Goal: Task Accomplishment & Management: Manage account settings

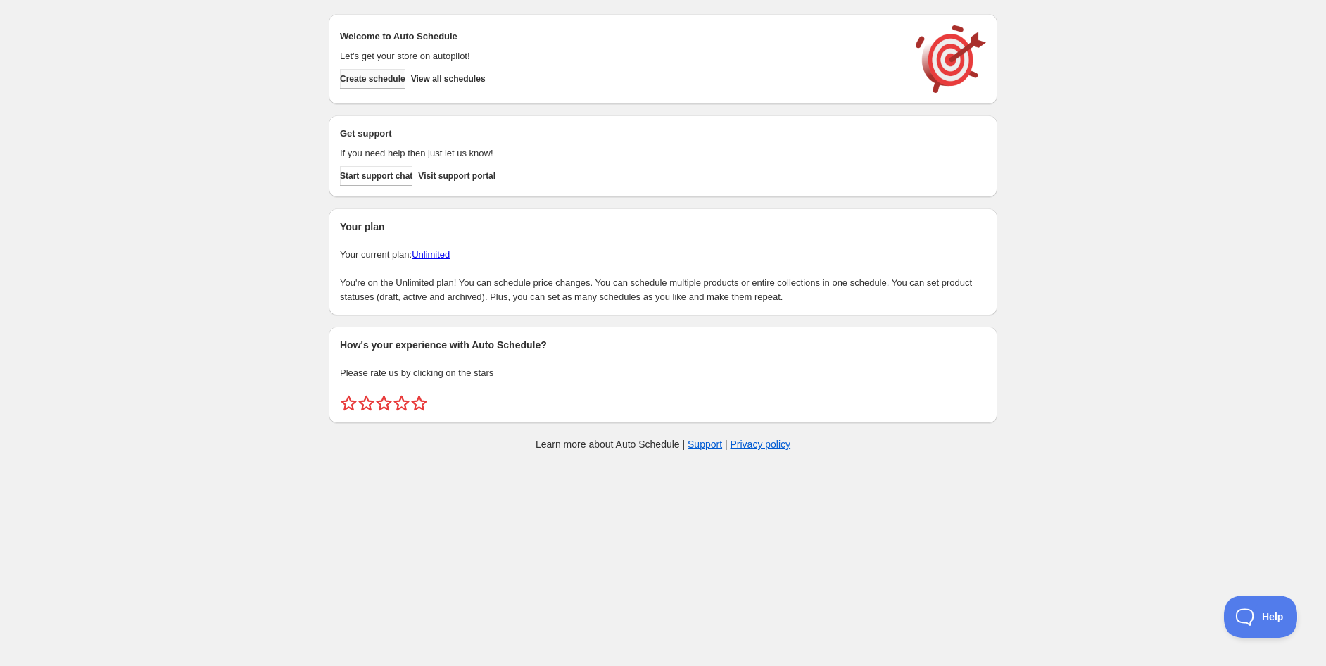
click at [396, 82] on span "Create schedule" at bounding box center [372, 78] width 65 height 11
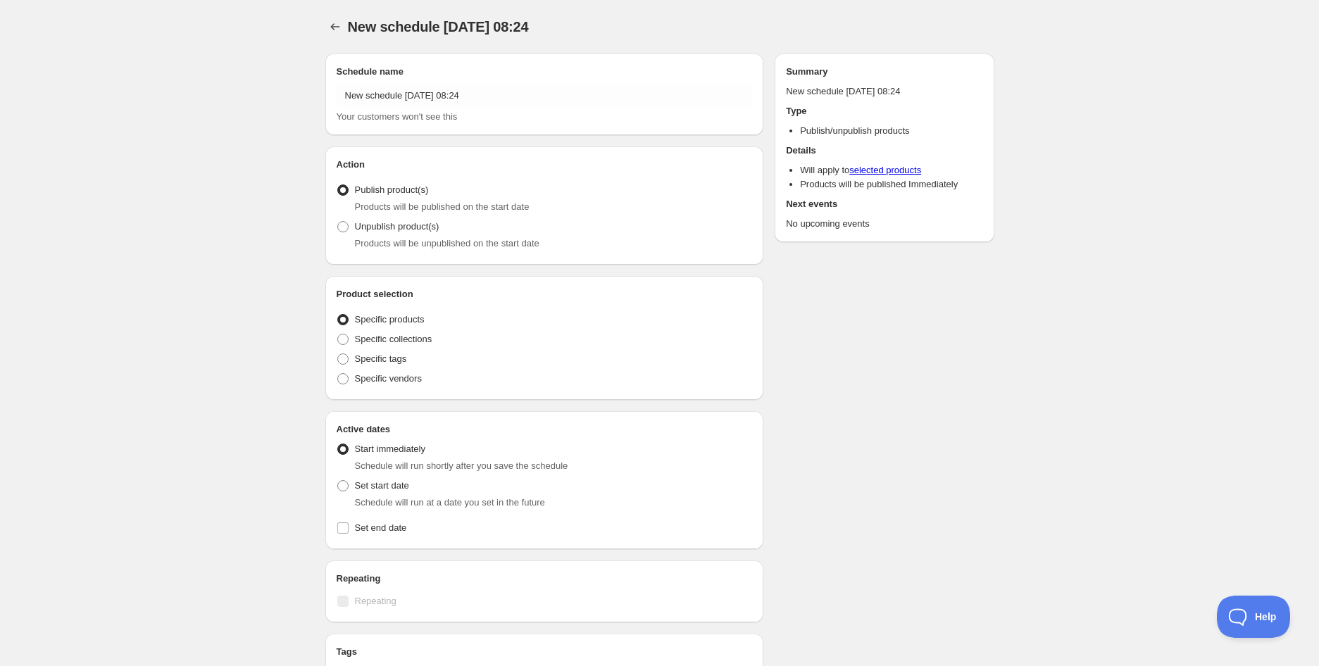
radio input "true"
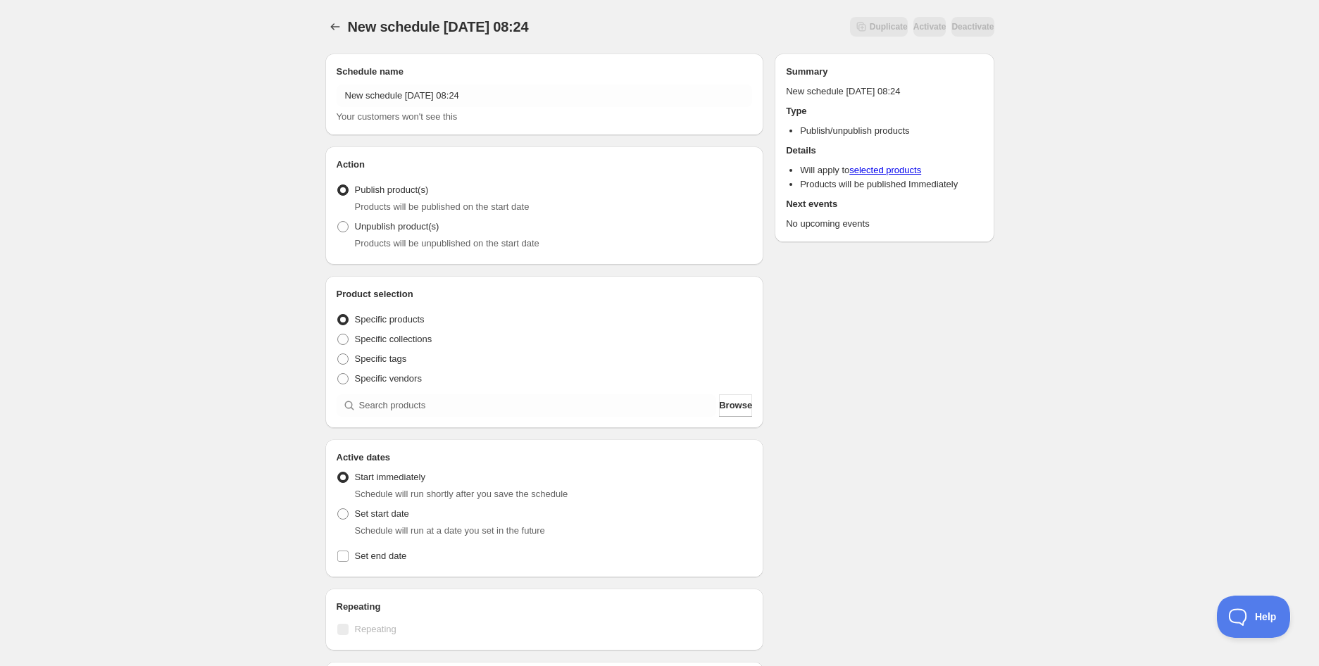
click at [242, 217] on div "New schedule [DATE] 08:24. This page is ready New schedule [DATE] 08:24 Duplica…" at bounding box center [659, 536] width 1319 height 1073
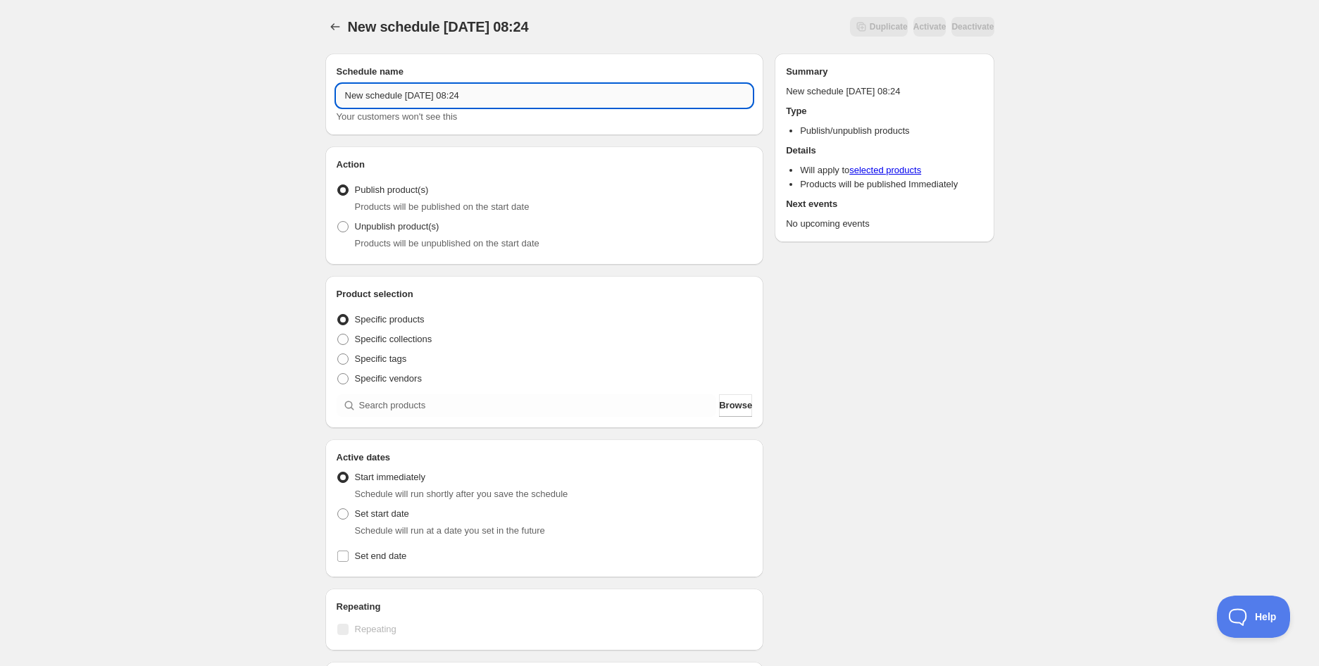
click at [353, 92] on input "New schedule [DATE] 08:24" at bounding box center [545, 95] width 416 height 23
paste input "Slice Passionfruit & Lime Slice Bite | 25g (BB [DATE])"
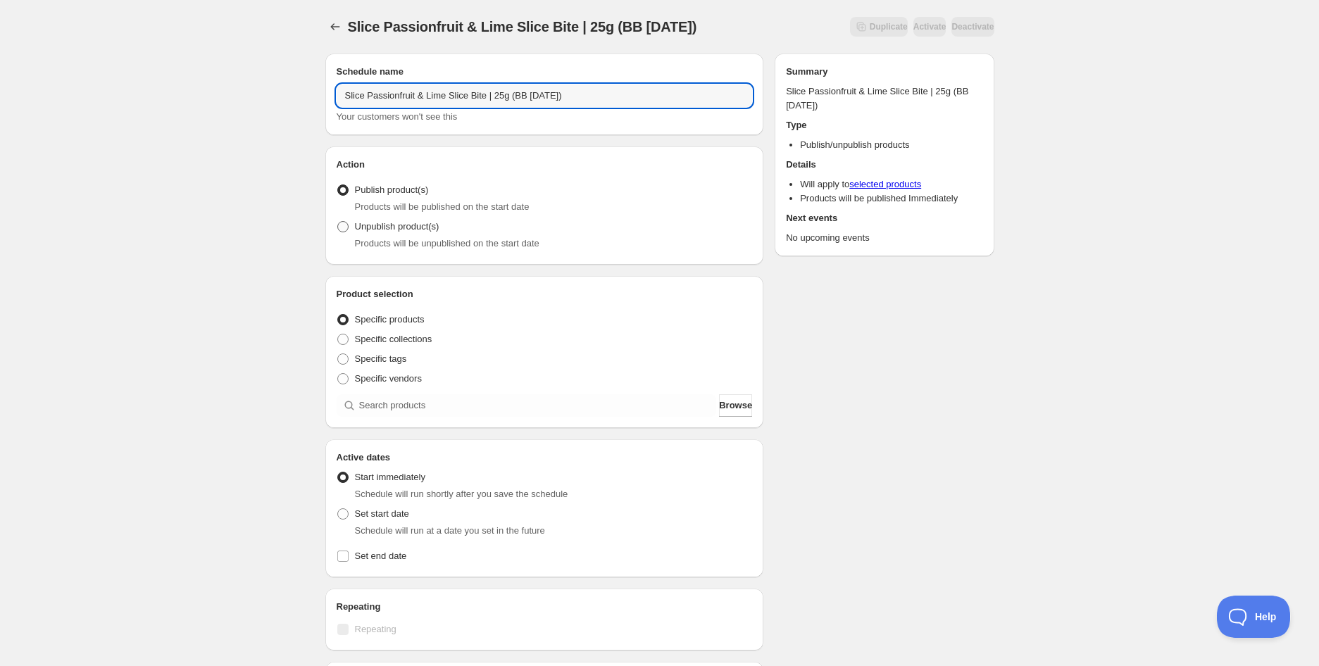
type input "Slice Passionfruit & Lime Slice Bite | 25g (BB [DATE])"
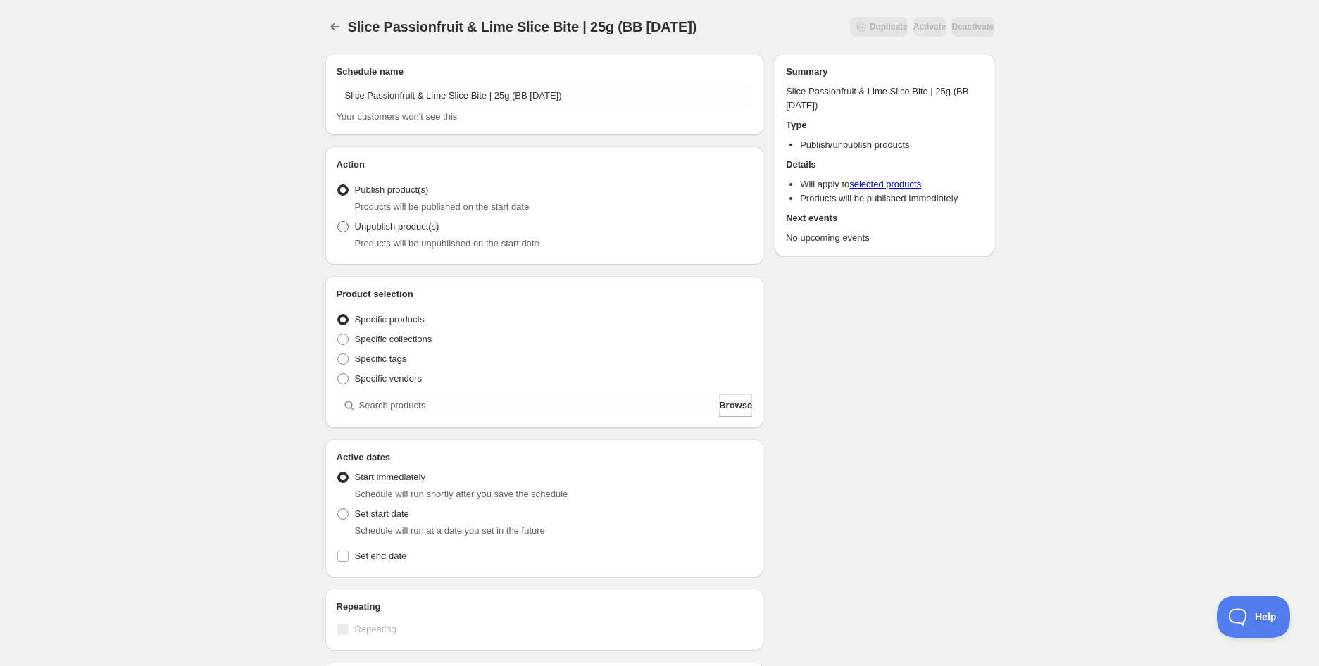
click at [366, 221] on span "Unpublish product(s)" at bounding box center [397, 226] width 84 height 11
click at [338, 221] on input "Unpublish product(s)" at bounding box center [337, 221] width 1 height 1
radio input "true"
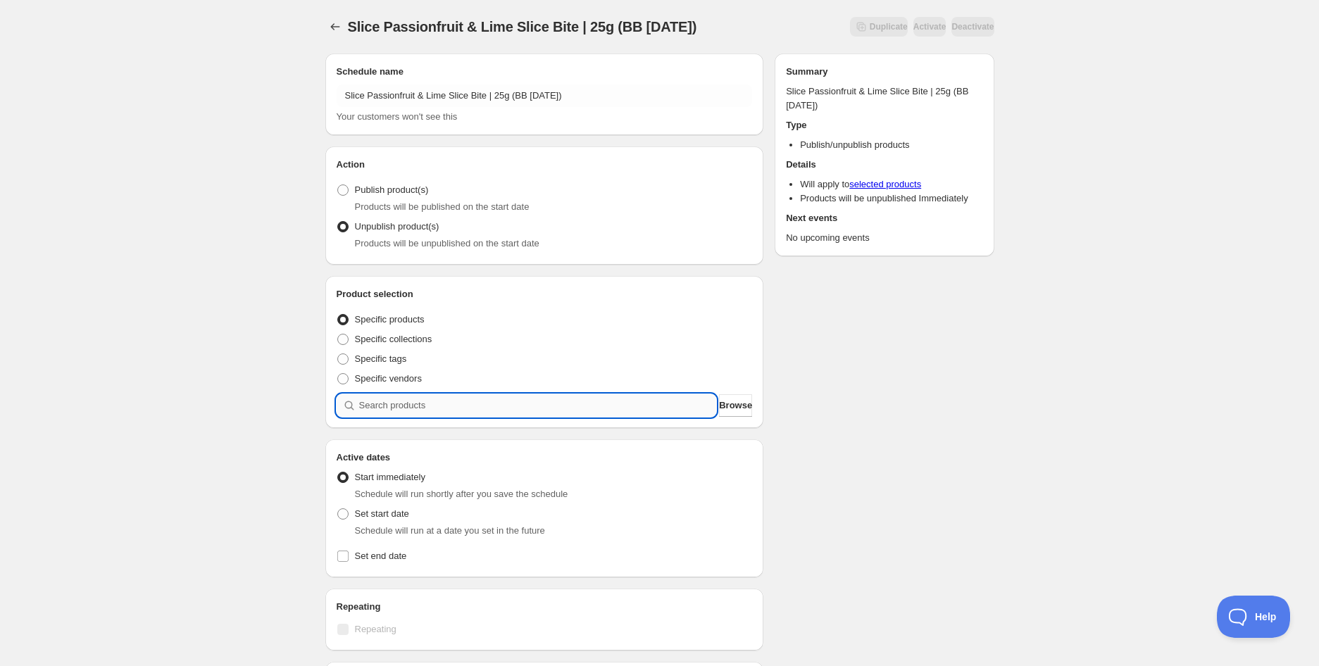
click at [434, 401] on input "search" at bounding box center [538, 405] width 358 height 23
click at [413, 398] on input "search" at bounding box center [538, 405] width 358 height 23
paste input "Slice Passionfruit & Lime Slice Bite | 25g (BB [DATE])"
type input "Slice Passionfruit & Lime Slice Bite | 25g (BB [DATE])"
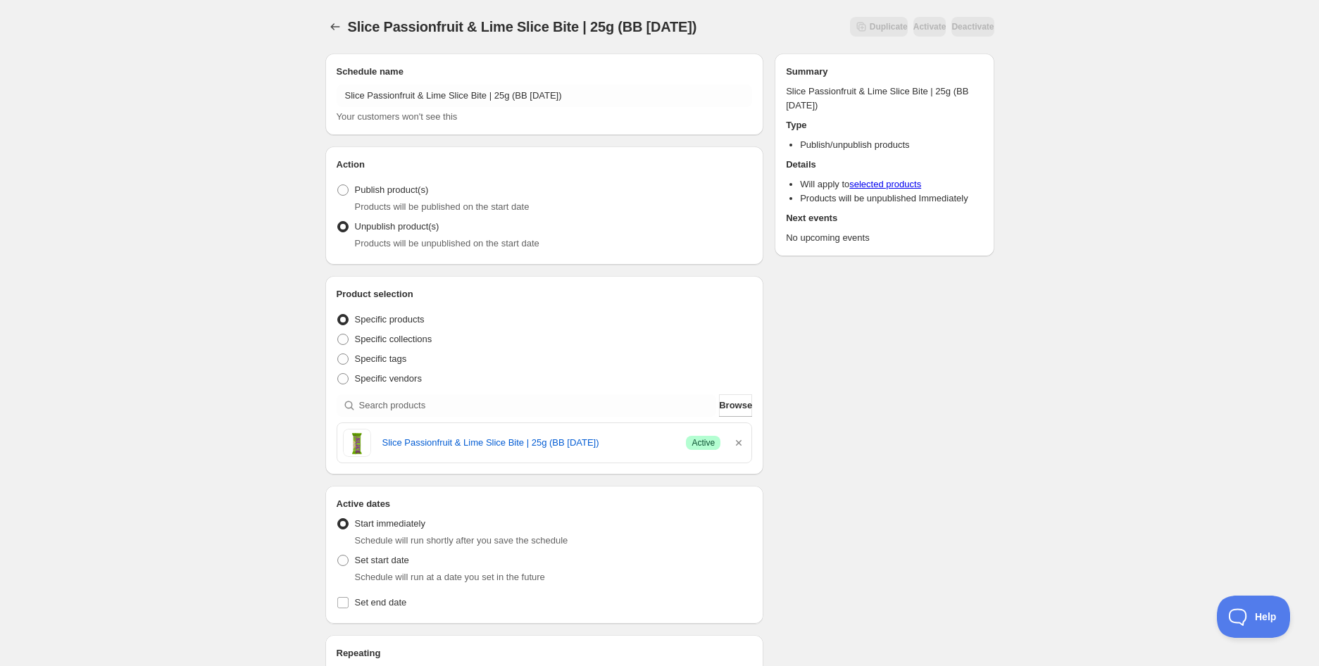
click at [277, 388] on div "Slice Passionfruit & Lime Slice Bite | 25g (BB [DATE]). This page is ready Slic…" at bounding box center [659, 558] width 1319 height 1117
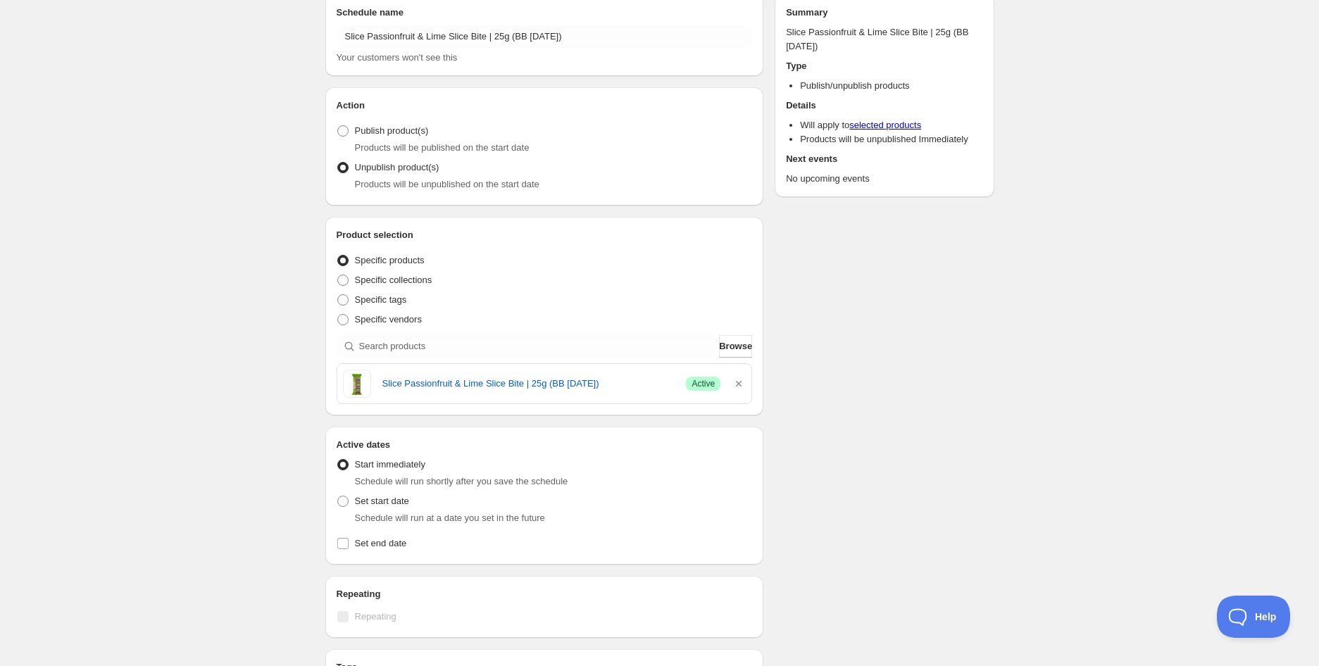
scroll to position [156, 0]
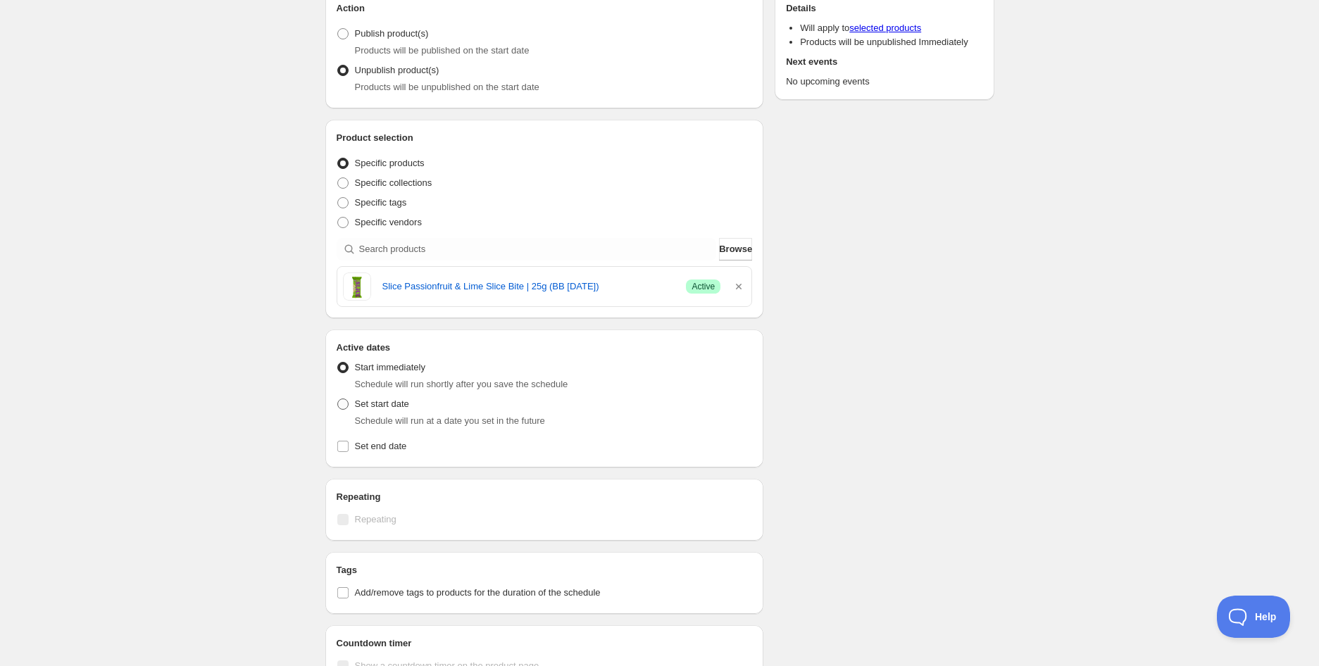
click at [370, 403] on span "Set start date" at bounding box center [382, 403] width 54 height 11
click at [338, 399] on input "Set start date" at bounding box center [337, 398] width 1 height 1
radio input "true"
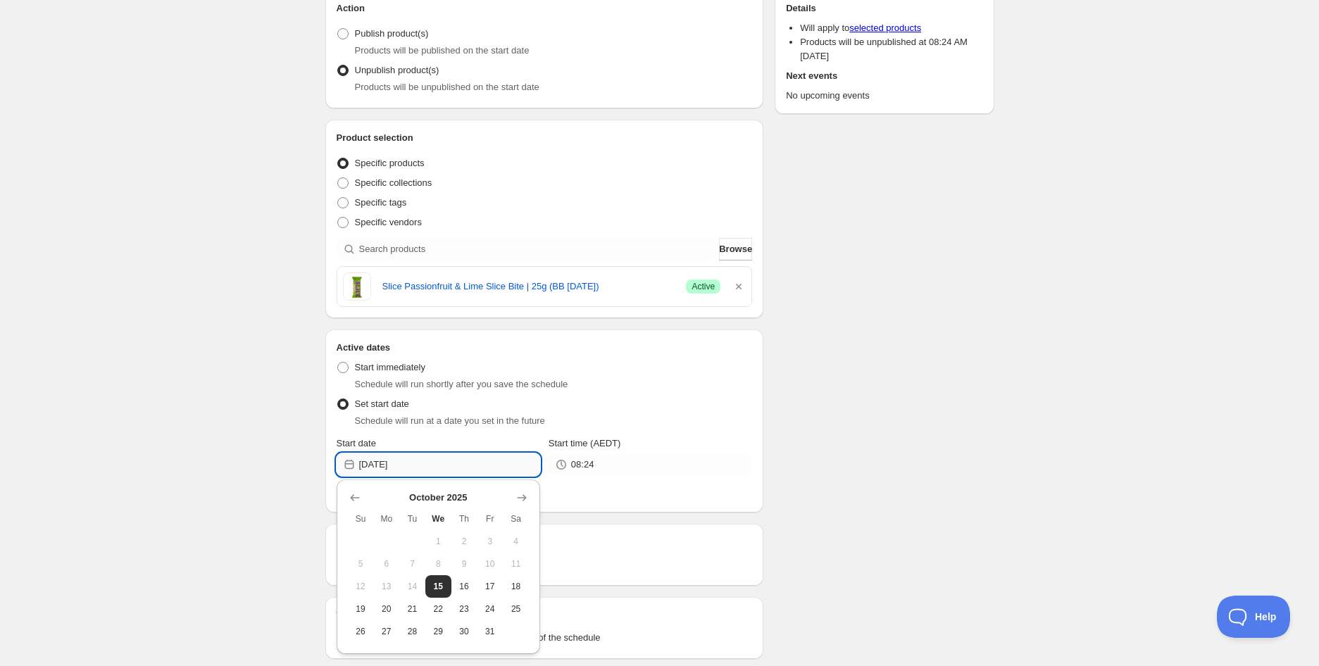
click at [391, 464] on input "[DATE]" at bounding box center [449, 464] width 181 height 23
click at [153, 354] on div "Slice Passionfruit & Lime Slice Bite | 25g (BB [DATE]). This page is ready Slic…" at bounding box center [659, 425] width 1319 height 1162
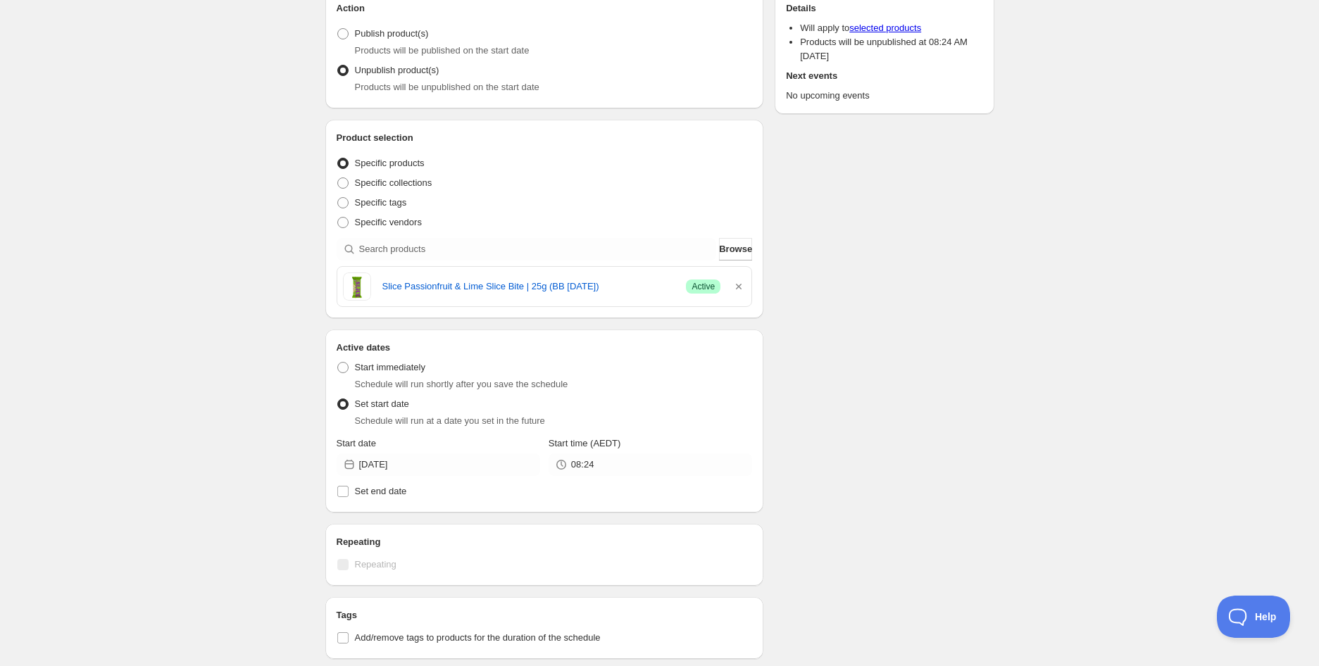
click at [432, 451] on div "Start date [DATE]" at bounding box center [438, 455] width 203 height 39
click at [425, 459] on input "[DATE]" at bounding box center [449, 464] width 181 height 23
click at [515, 499] on icon "Show next month, November 2025" at bounding box center [522, 498] width 14 height 14
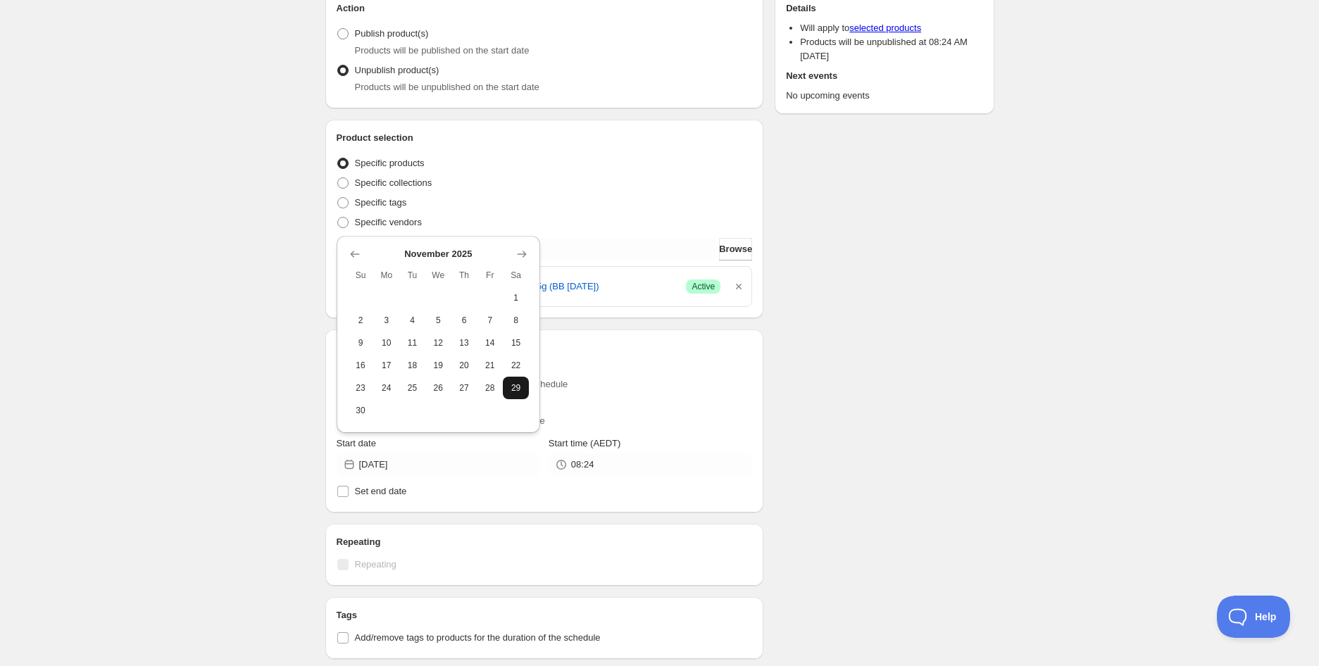
click at [519, 377] on button "29" at bounding box center [516, 388] width 26 height 23
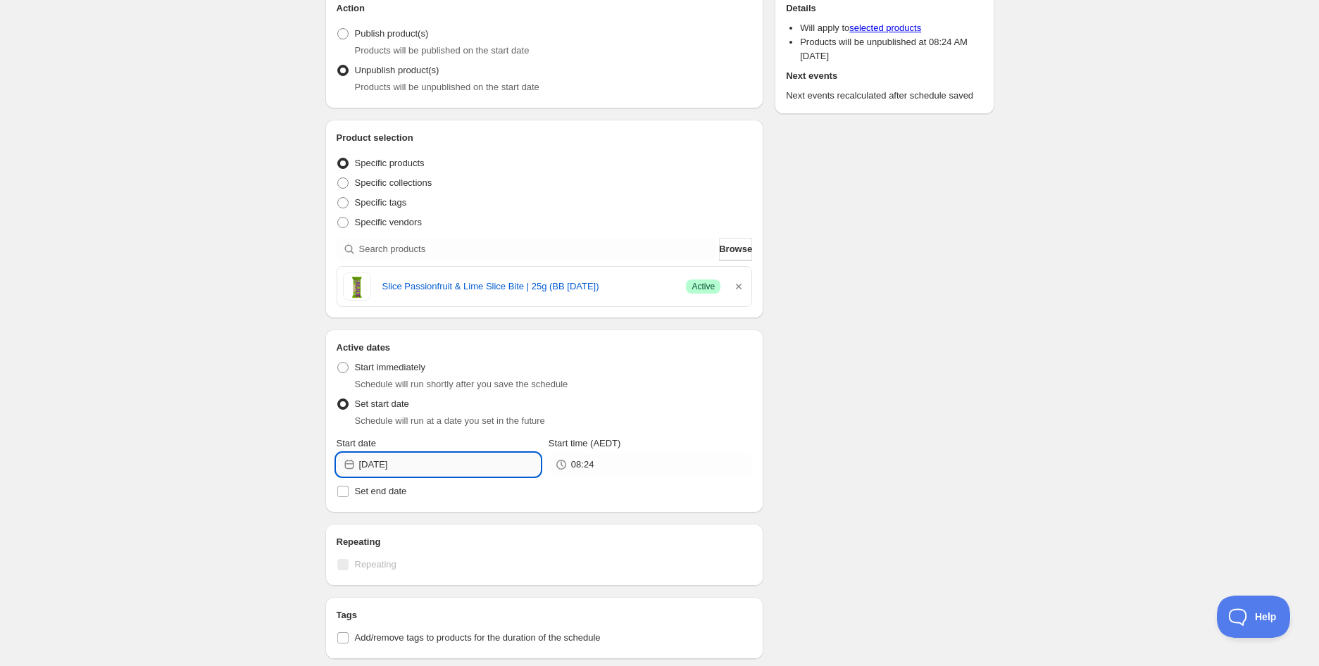
click at [442, 460] on input "[DATE]" at bounding box center [449, 464] width 181 height 23
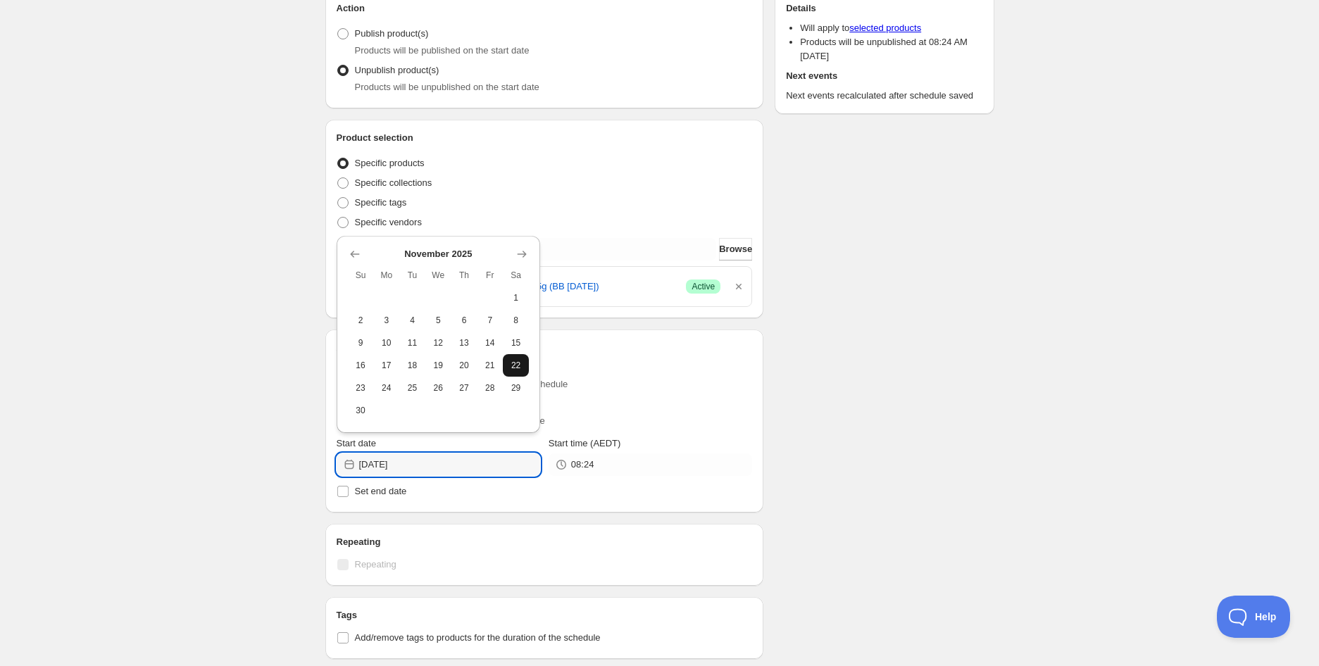
click at [512, 366] on span "22" at bounding box center [515, 365] width 15 height 11
type input "[DATE]"
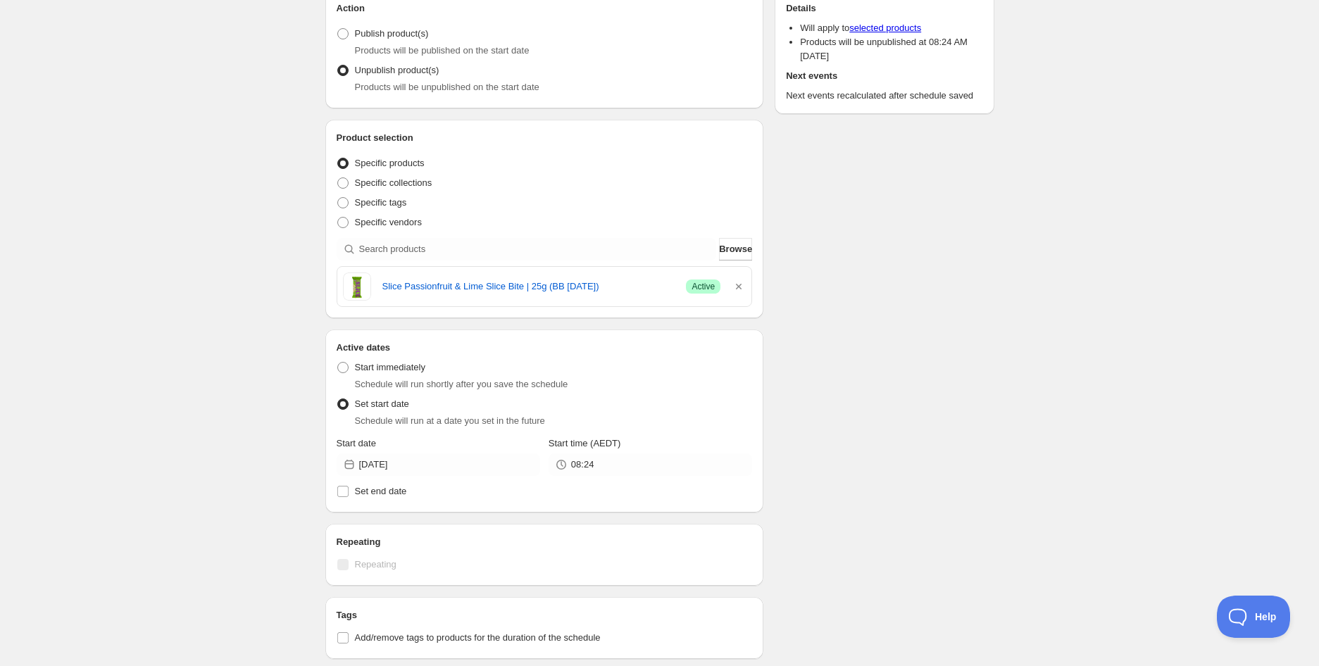
click at [244, 379] on div "Slice Passionfruit & Lime Slice Bite | 25g (BB [DATE]). This page is ready Slic…" at bounding box center [659, 425] width 1319 height 1162
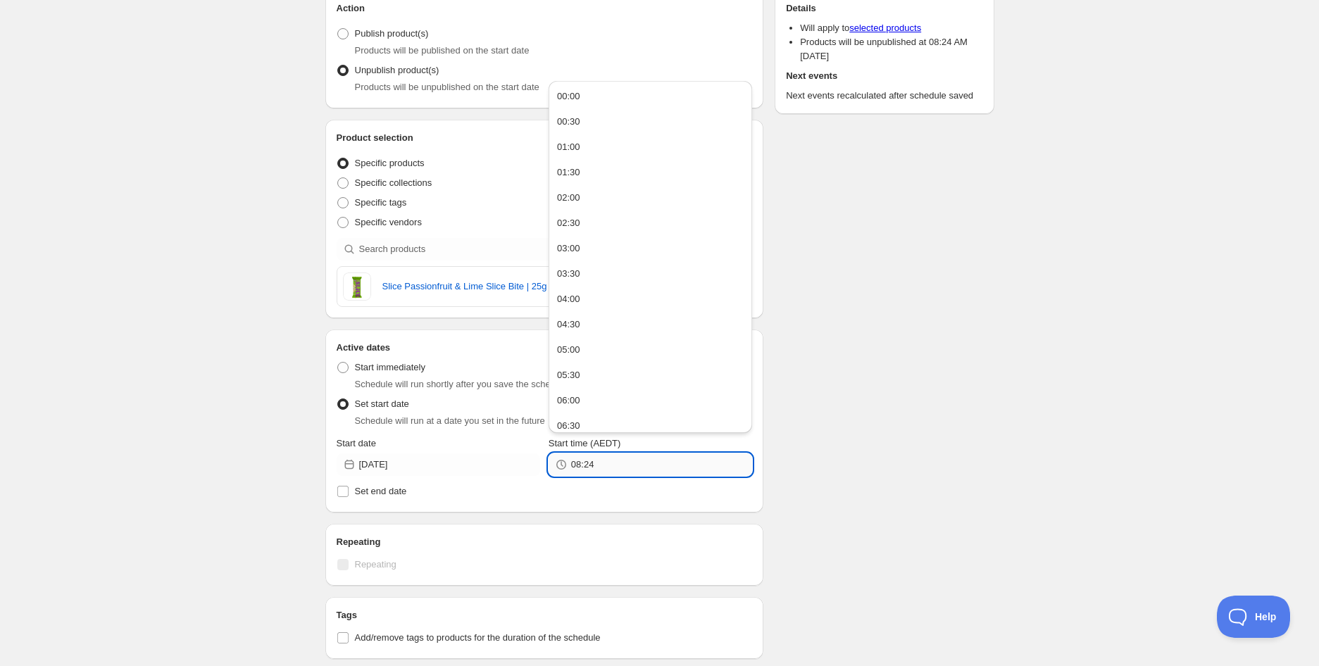
click at [672, 467] on input "08:24" at bounding box center [661, 464] width 181 height 23
click at [574, 354] on div "05:00" at bounding box center [568, 350] width 23 height 14
type input "05:00"
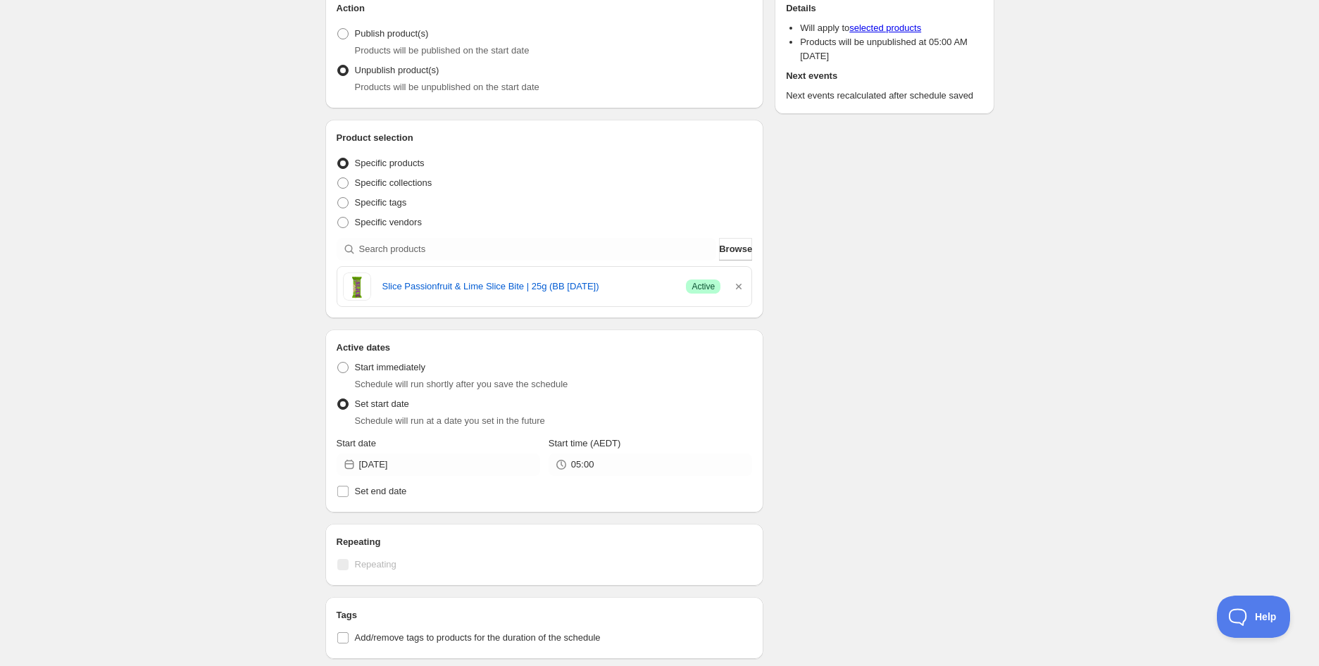
click at [881, 404] on div "Schedule name Slice Passionfruit & Lime Slice Bite | 25g (BB [DATE]) Your custo…" at bounding box center [654, 431] width 680 height 1091
click at [209, 408] on div "Slice Passionfruit & Lime Slice Bite | 25g (BB [DATE]). This page is ready Slic…" at bounding box center [659, 425] width 1319 height 1162
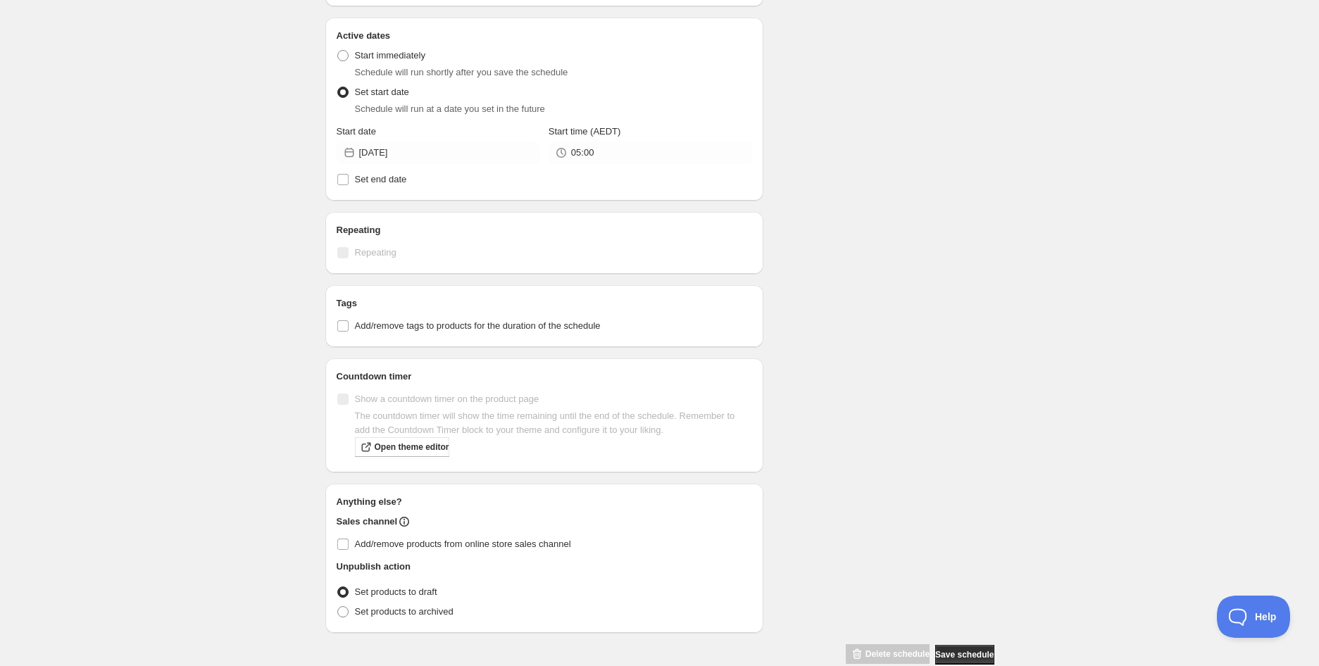
scroll to position [469, 0]
click at [426, 327] on span "Add/remove tags to products for the duration of the schedule" at bounding box center [478, 325] width 246 height 11
click at [348, 327] on input "Add/remove tags to products for the duration of the schedule" at bounding box center [342, 325] width 11 height 11
checkbox input "true"
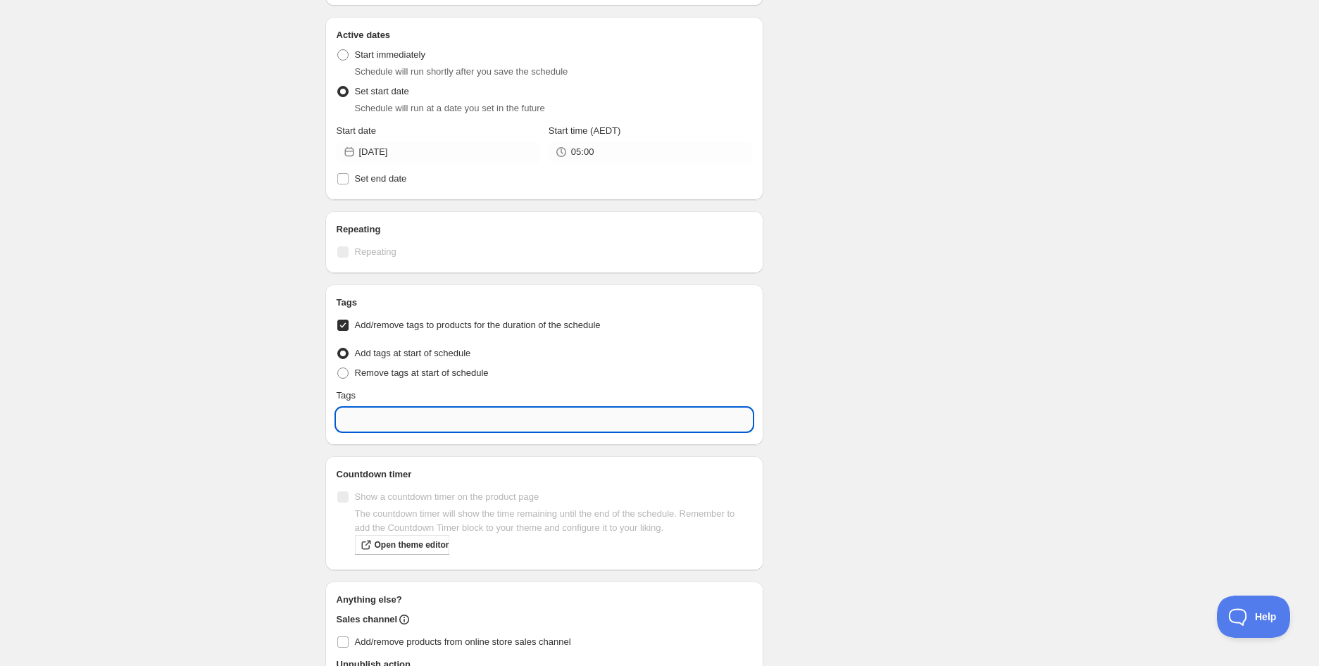
click at [413, 418] on input "text" at bounding box center [545, 419] width 416 height 23
click at [393, 475] on div "EXP Draft" at bounding box center [545, 484] width 394 height 20
type input "EXP Draft"
checkbox input "true"
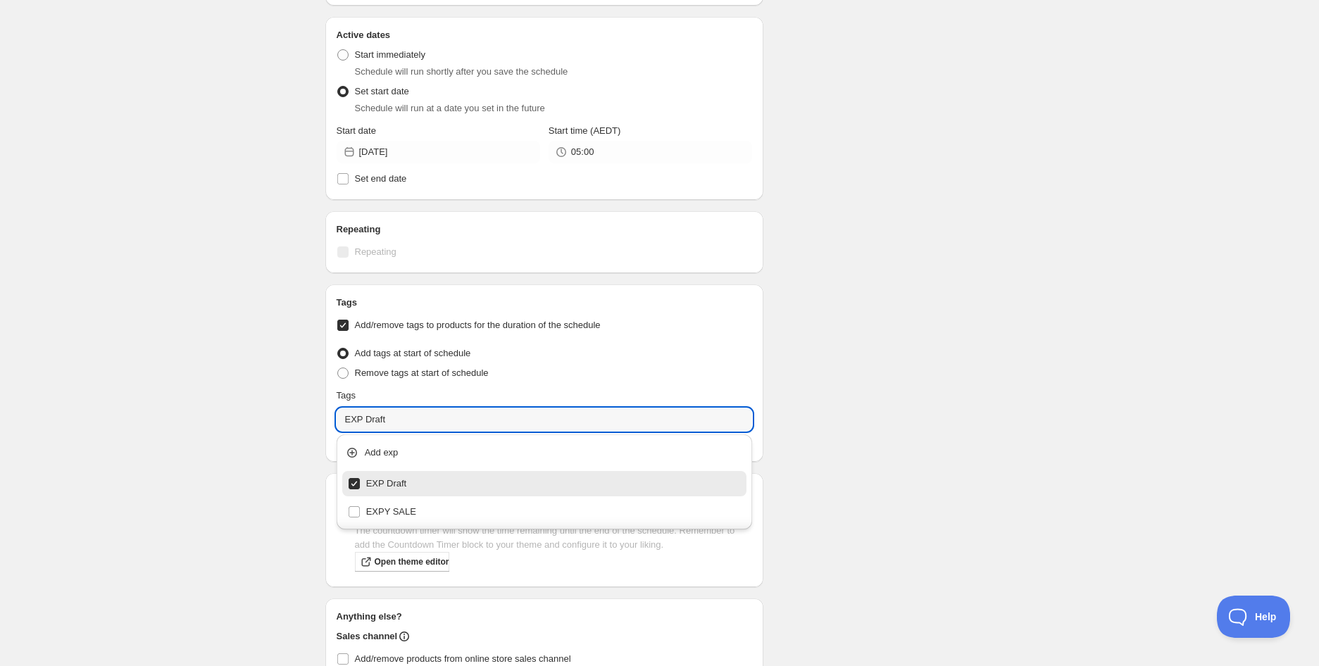
type input "EXP Draft"
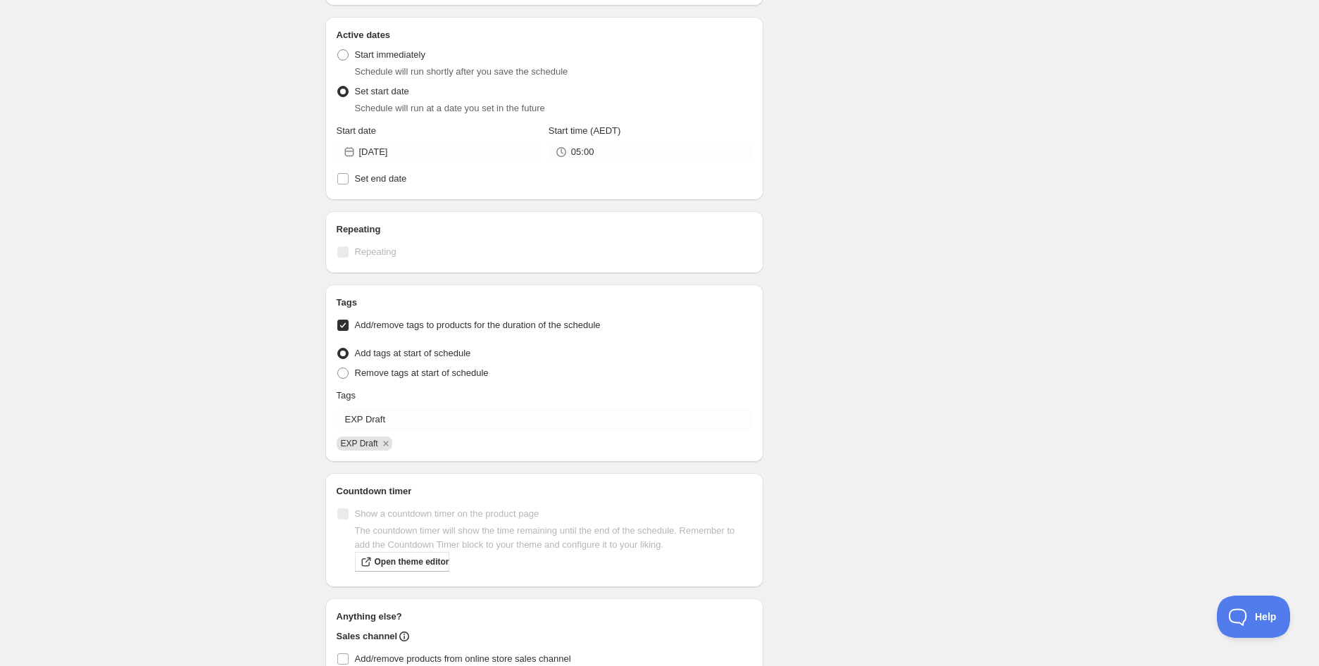
click at [238, 424] on div "Slice Passionfruit & Lime Slice Bite | 25g (BB [DATE]). This page is ready Slic…" at bounding box center [659, 169] width 1319 height 1277
click at [857, 208] on div "Schedule name Slice Passionfruit & Lime Slice Bite | 25g (BB [DATE]) Your custo…" at bounding box center [654, 176] width 680 height 1207
click at [249, 149] on div "Slice Passionfruit & Lime Slice Bite | 25g (BB [DATE]). This page is ready Slic…" at bounding box center [659, 169] width 1319 height 1277
click at [1000, 184] on div "Slice Passionfruit & Lime Slice Bite | 25g (BB [DATE]). This page is ready Slic…" at bounding box center [659, 155] width 703 height 1249
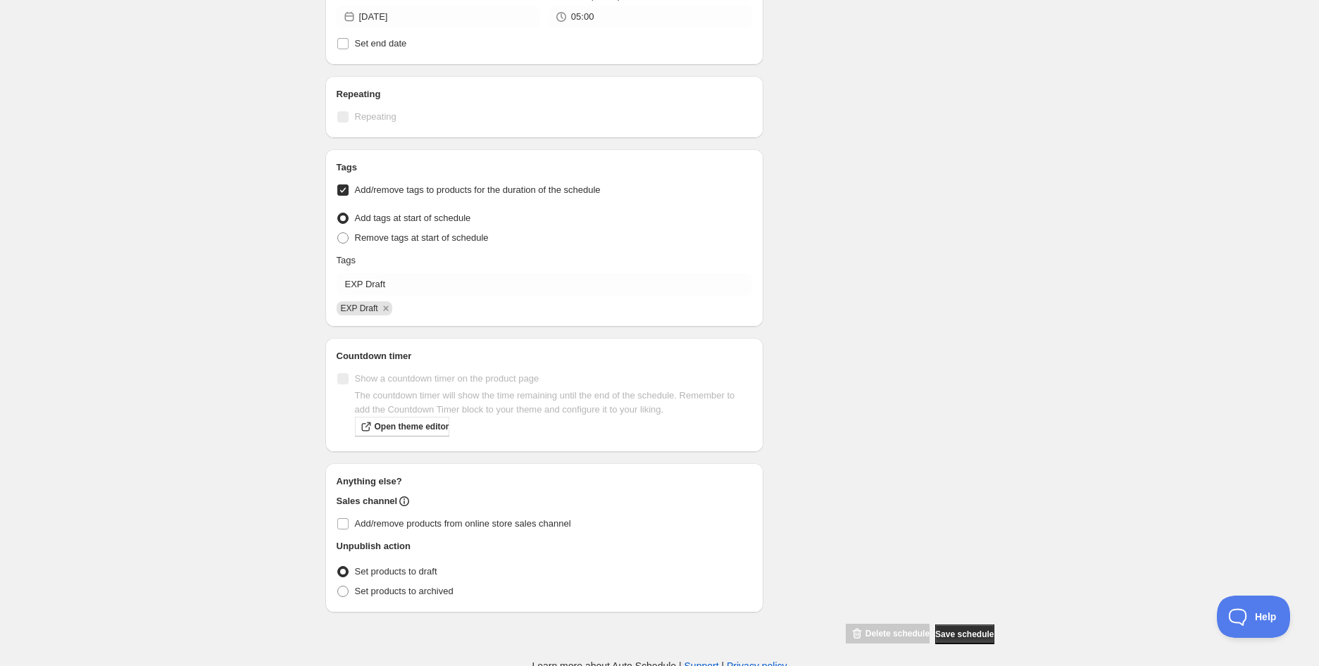
scroll to position [608, 0]
click at [964, 521] on div "Schedule name Slice Passionfruit & Lime Slice Bite | 25g (BB [DATE]) Your custo…" at bounding box center [654, 37] width 680 height 1207
click at [975, 627] on span "Save schedule" at bounding box center [964, 629] width 58 height 11
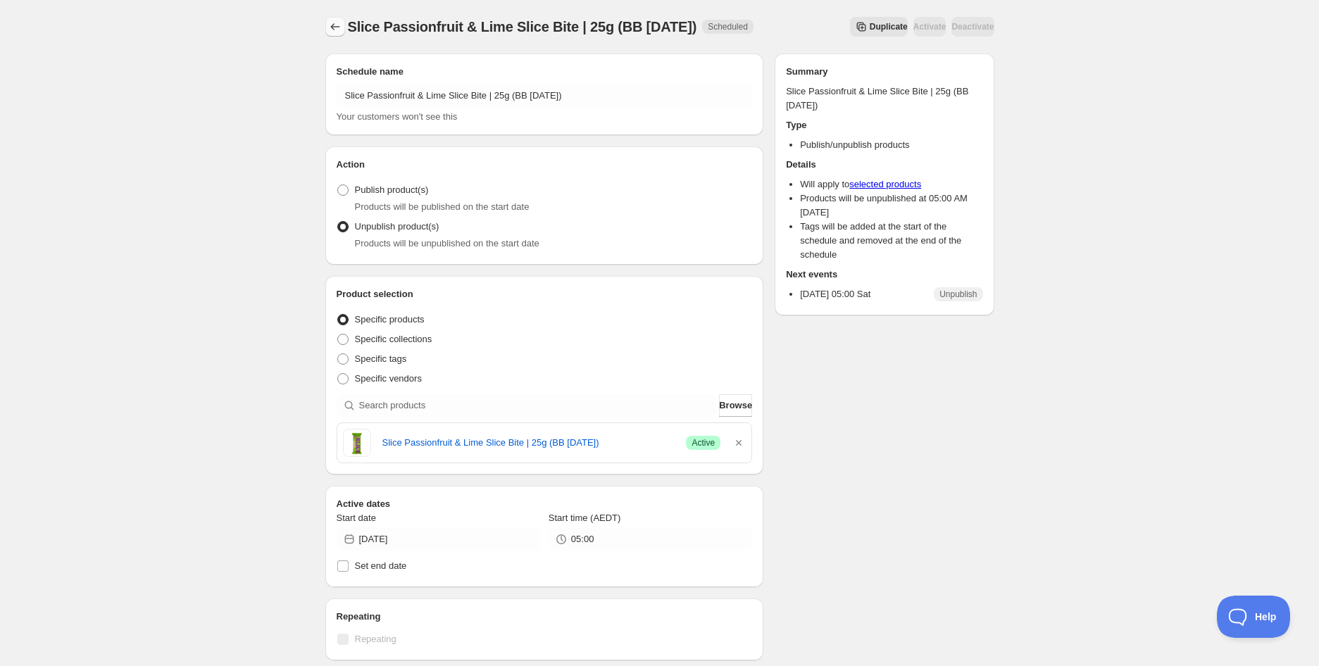
click at [336, 30] on icon "Schedules" at bounding box center [335, 27] width 14 height 14
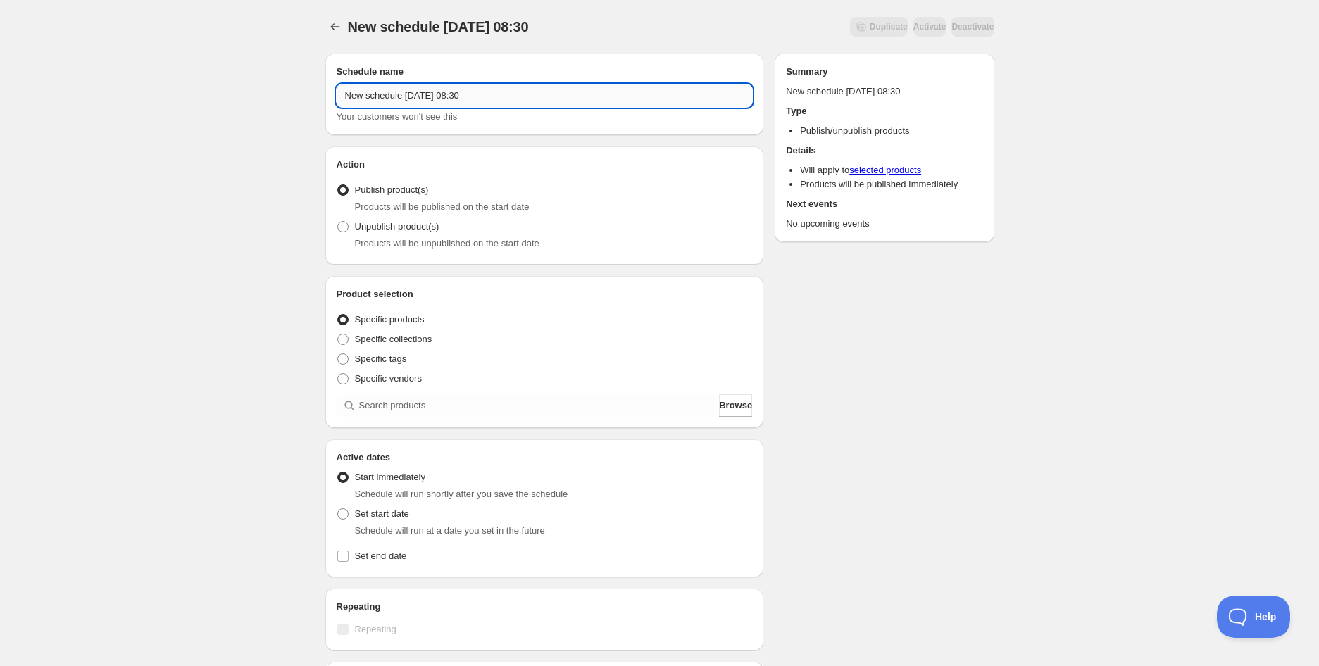
click at [367, 96] on input "New schedule [DATE] 08:30" at bounding box center [545, 95] width 416 height 23
click at [367, 97] on input "New schedule [DATE] 08:30" at bounding box center [545, 95] width 416 height 23
paste input "[PERSON_NAME]'s Chocolonely Milk Hazelnut 180g (BB [DATE])"
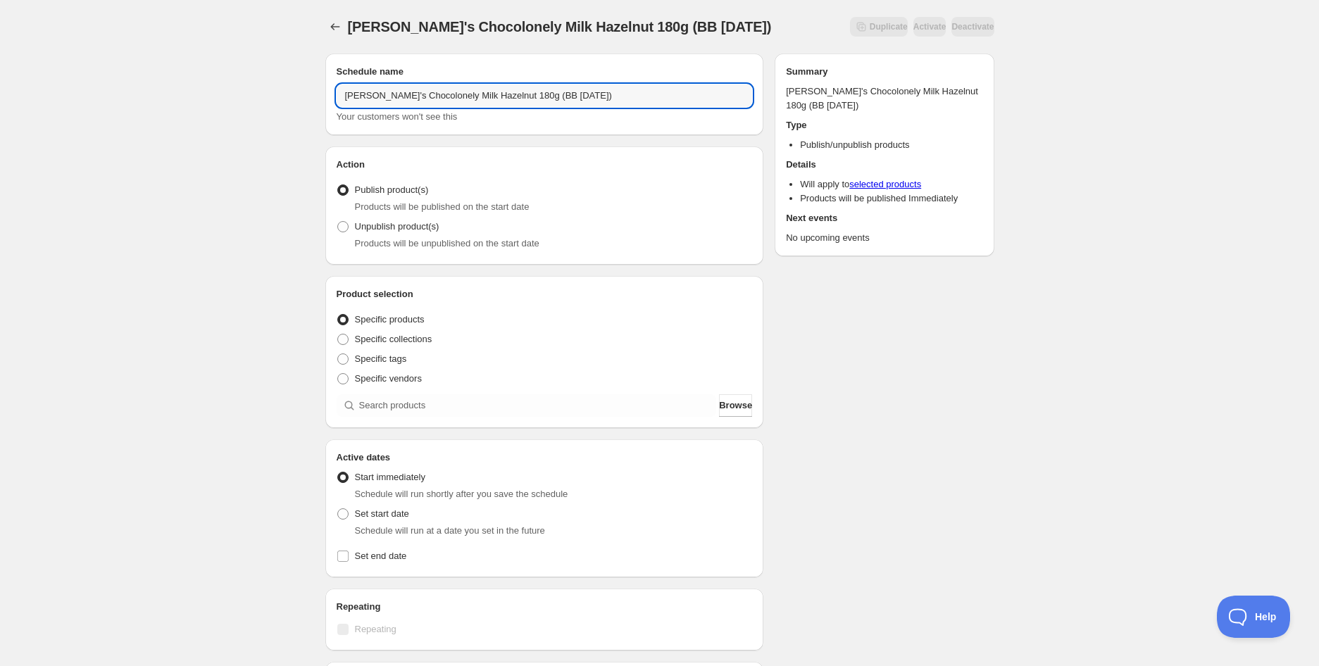
type input "[PERSON_NAME]'s Chocolonely Milk Hazelnut 180g (BB [DATE])"
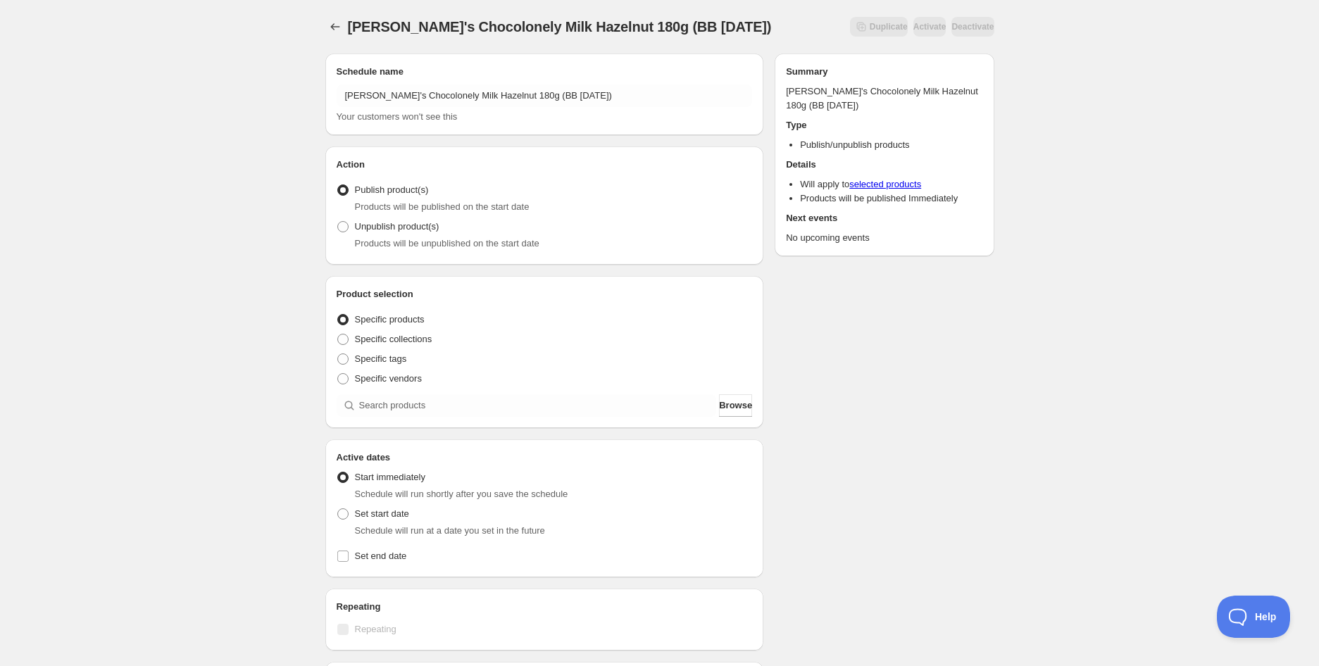
click at [127, 125] on div "[PERSON_NAME]'s Chocolonely Milk Hazelnut 180g (BB [DATE]). This page is ready …" at bounding box center [659, 536] width 1319 height 1073
click at [360, 239] on span "Products will be unpublished on the start date" at bounding box center [447, 243] width 184 height 11
click at [353, 233] on label "Unpublish product(s)" at bounding box center [388, 227] width 103 height 20
click at [338, 222] on input "Unpublish product(s)" at bounding box center [337, 221] width 1 height 1
radio input "true"
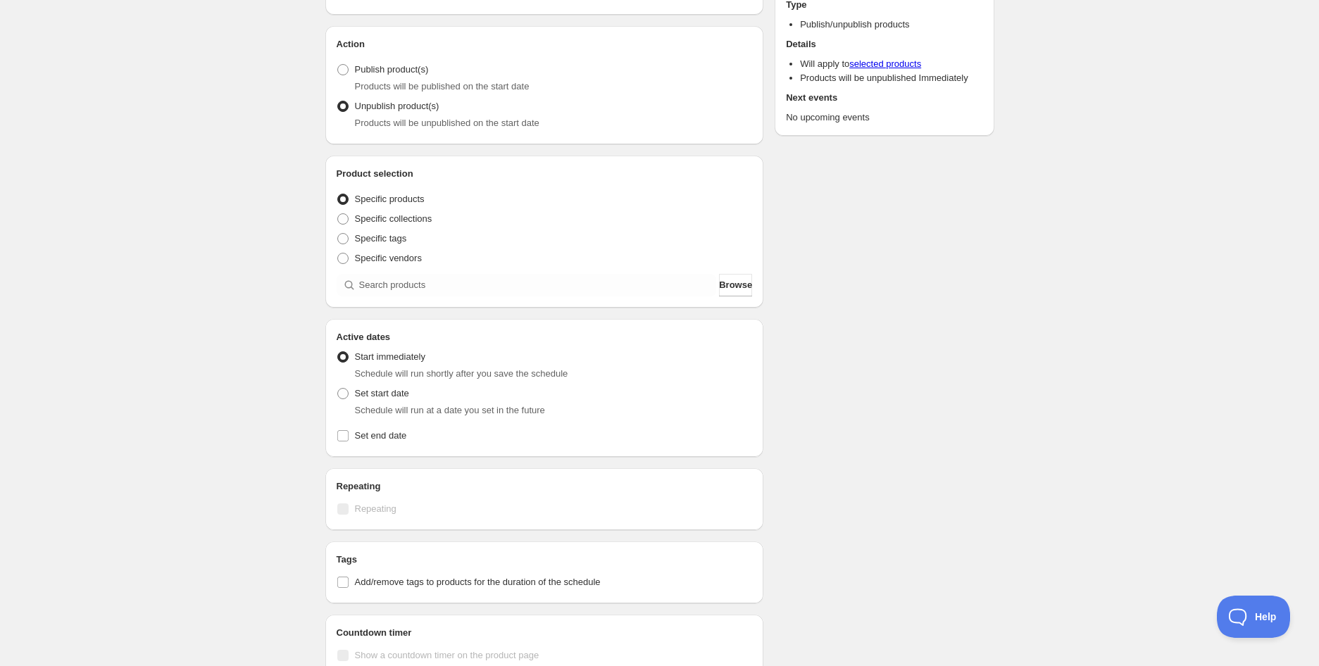
scroll to position [156, 0]
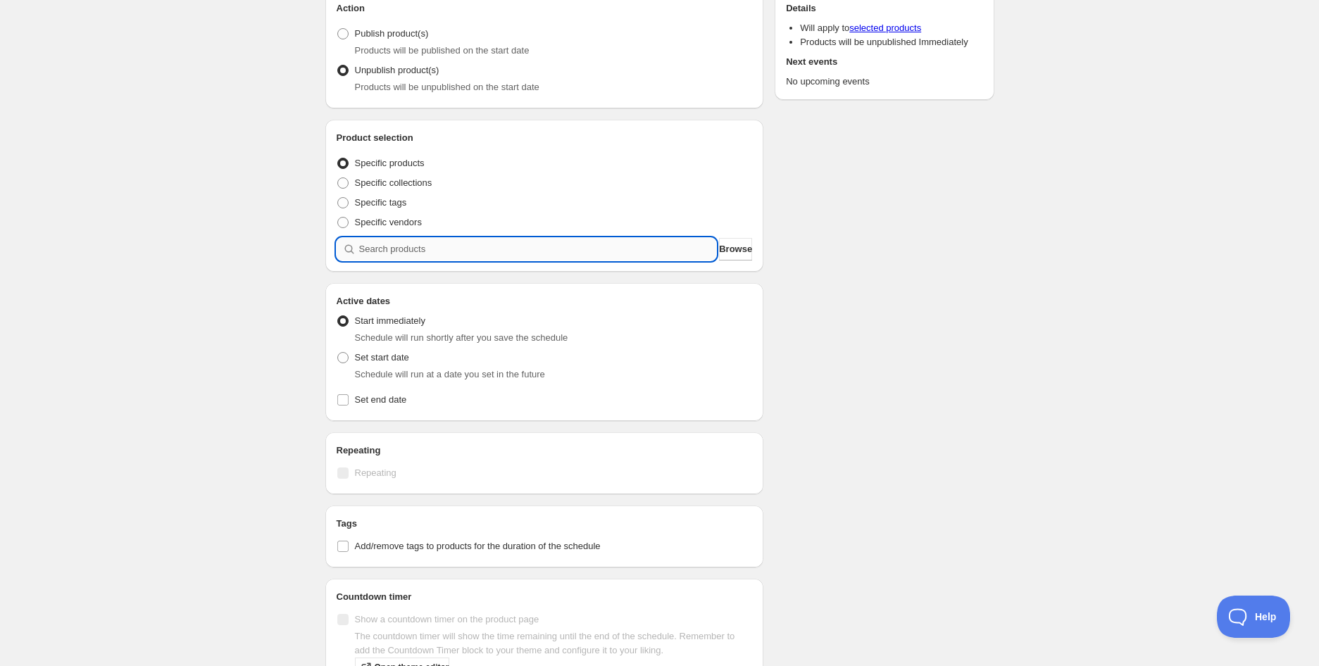
click at [409, 247] on input "search" at bounding box center [538, 249] width 358 height 23
paste input "[PERSON_NAME]'s Chocolonely Milk Hazelnut 180g (BB [DATE])"
type input "[PERSON_NAME]'s Chocolonely Milk Hazelnut 180g (BB [DATE])"
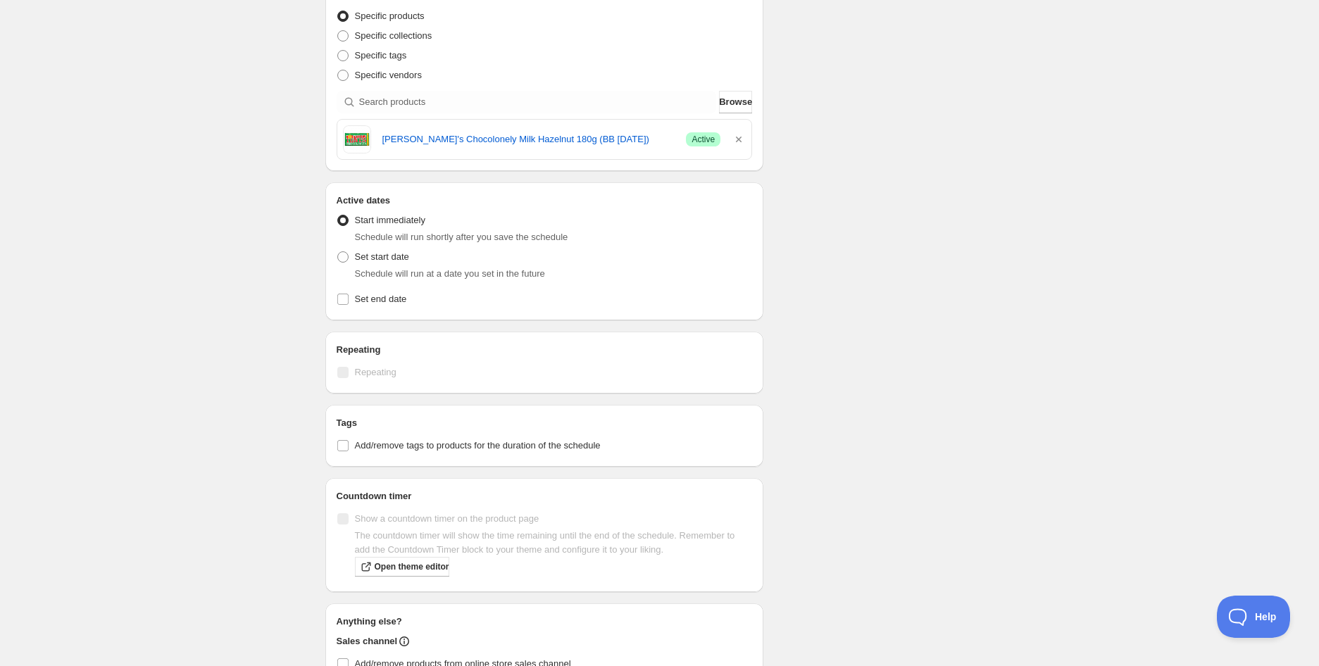
scroll to position [313, 0]
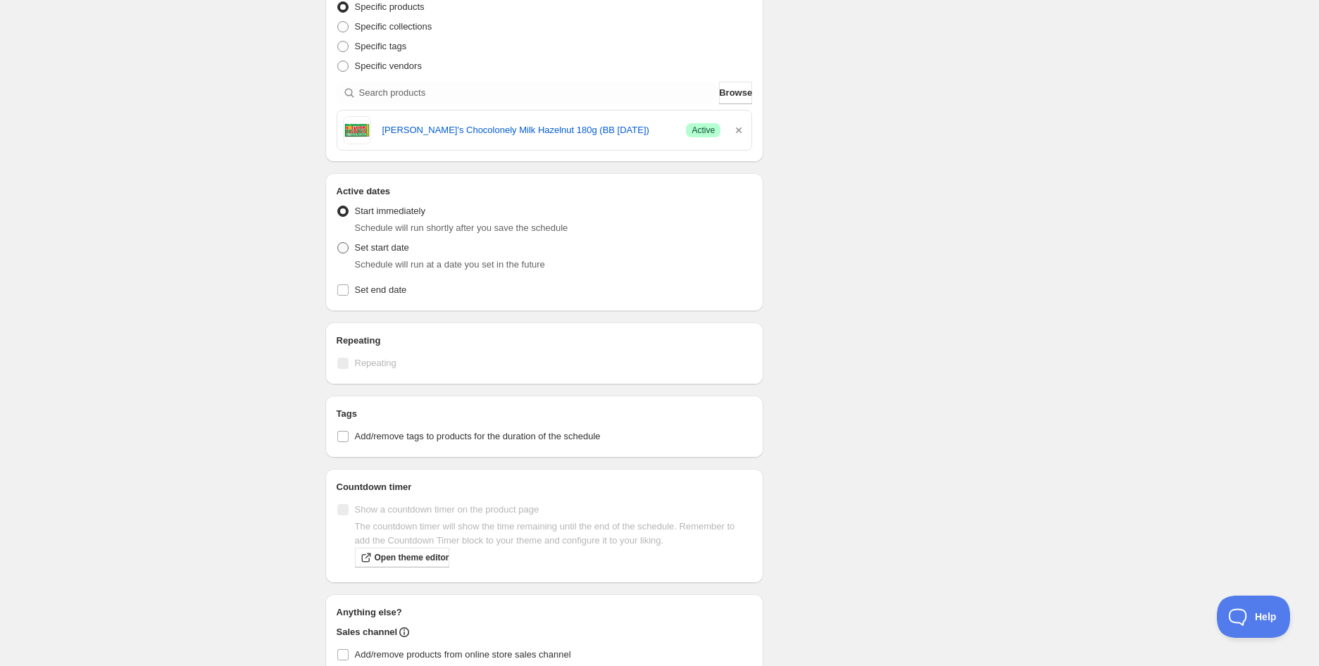
click at [378, 253] on span "Set start date" at bounding box center [382, 247] width 54 height 11
click at [338, 243] on input "Set start date" at bounding box center [337, 242] width 1 height 1
radio input "true"
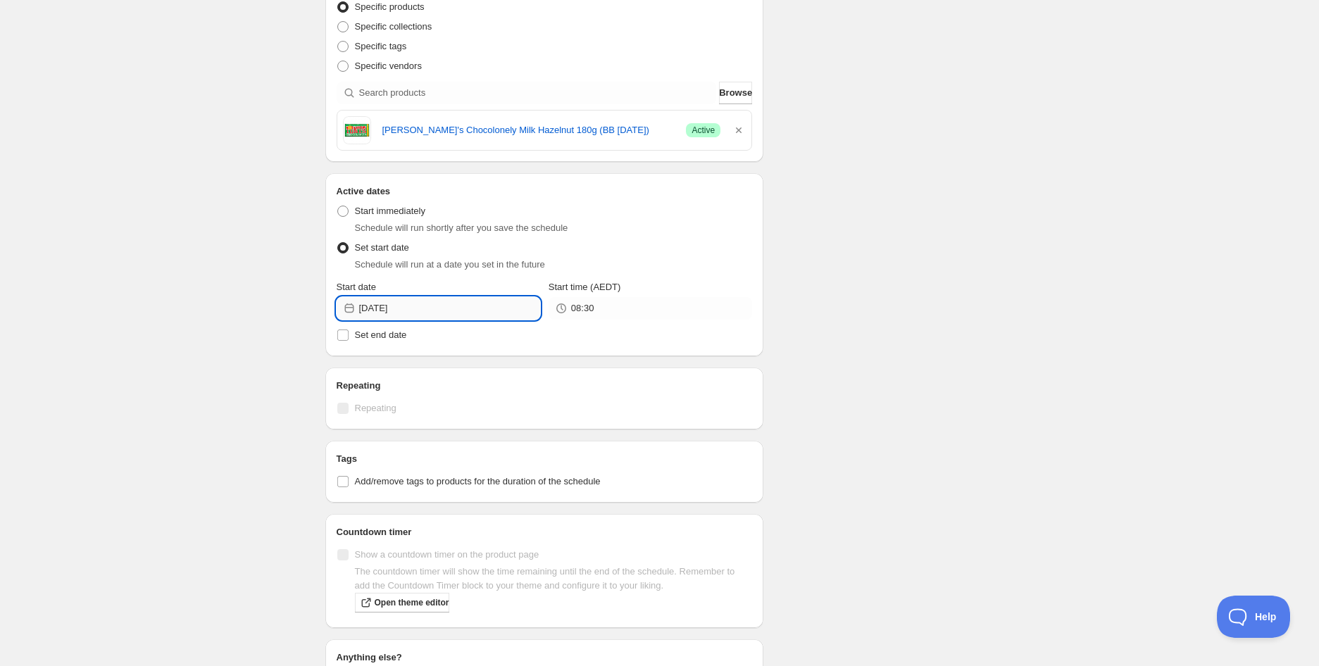
click at [413, 310] on input "[DATE]" at bounding box center [449, 308] width 181 height 23
click at [521, 346] on icon "Show next month, November 2025" at bounding box center [522, 341] width 14 height 14
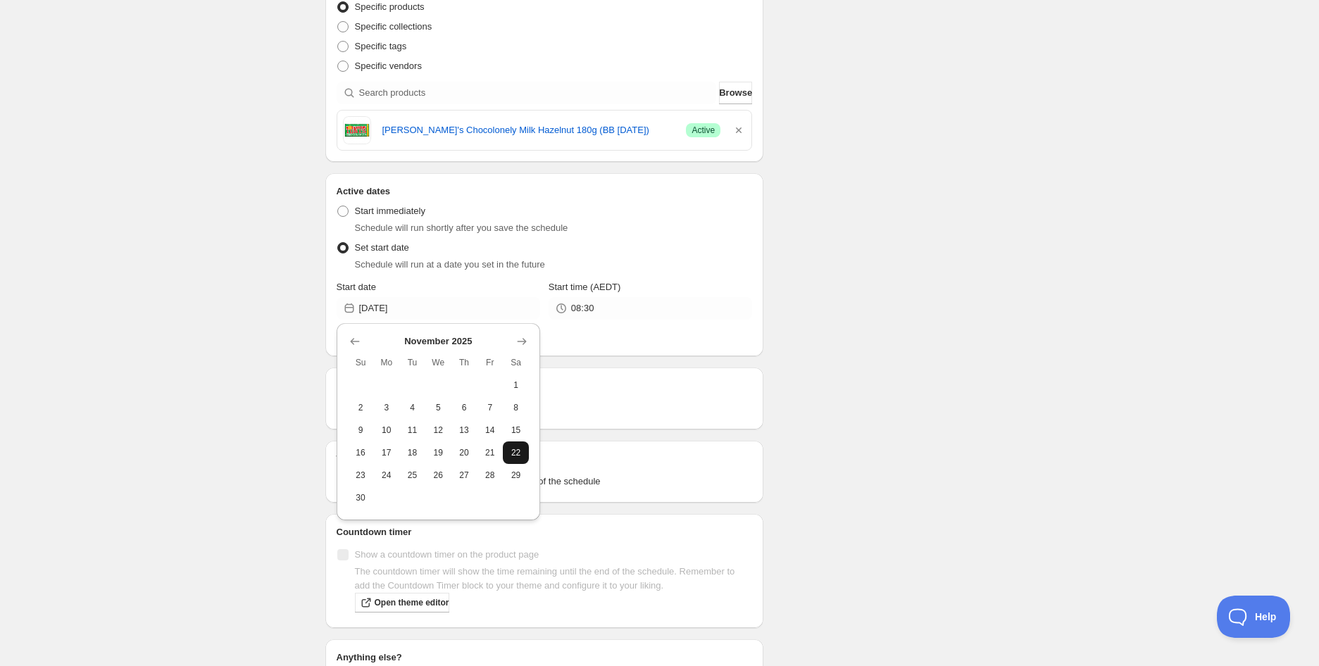
click at [524, 454] on button "22" at bounding box center [516, 452] width 26 height 23
type input "[DATE]"
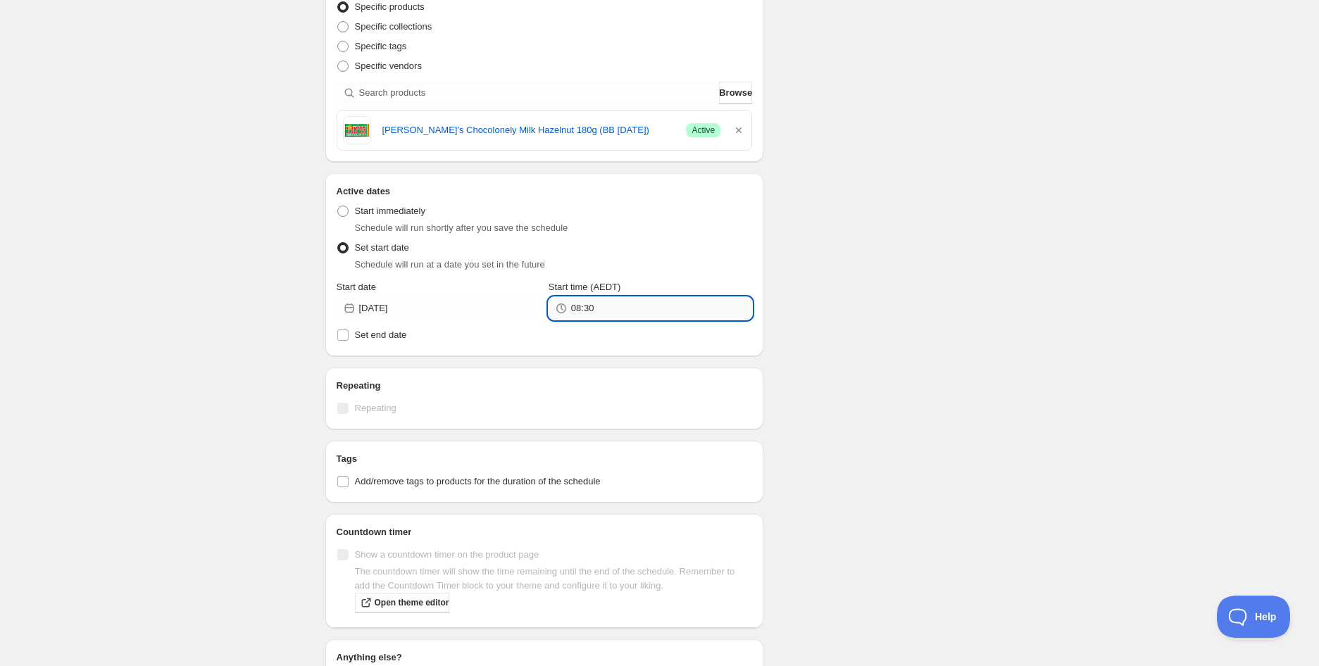
click at [589, 309] on input "08:30" at bounding box center [661, 308] width 181 height 23
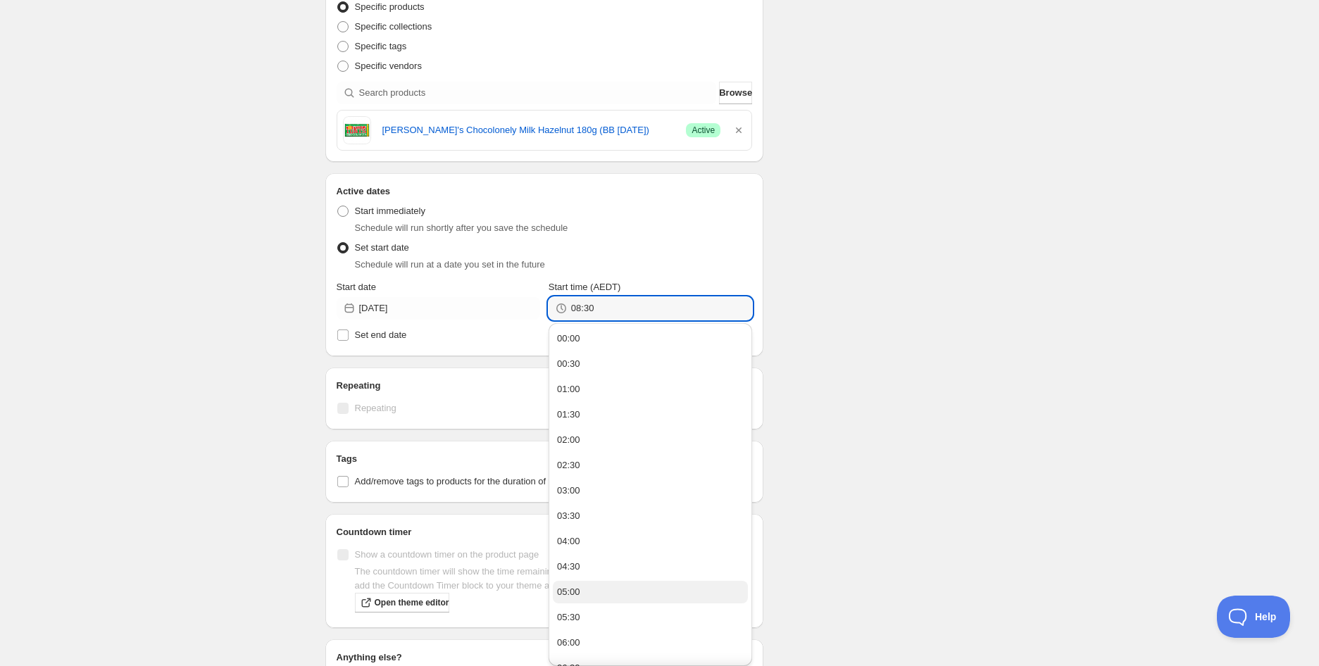
click at [587, 588] on button "05:00" at bounding box center [650, 592] width 195 height 23
type input "05:00"
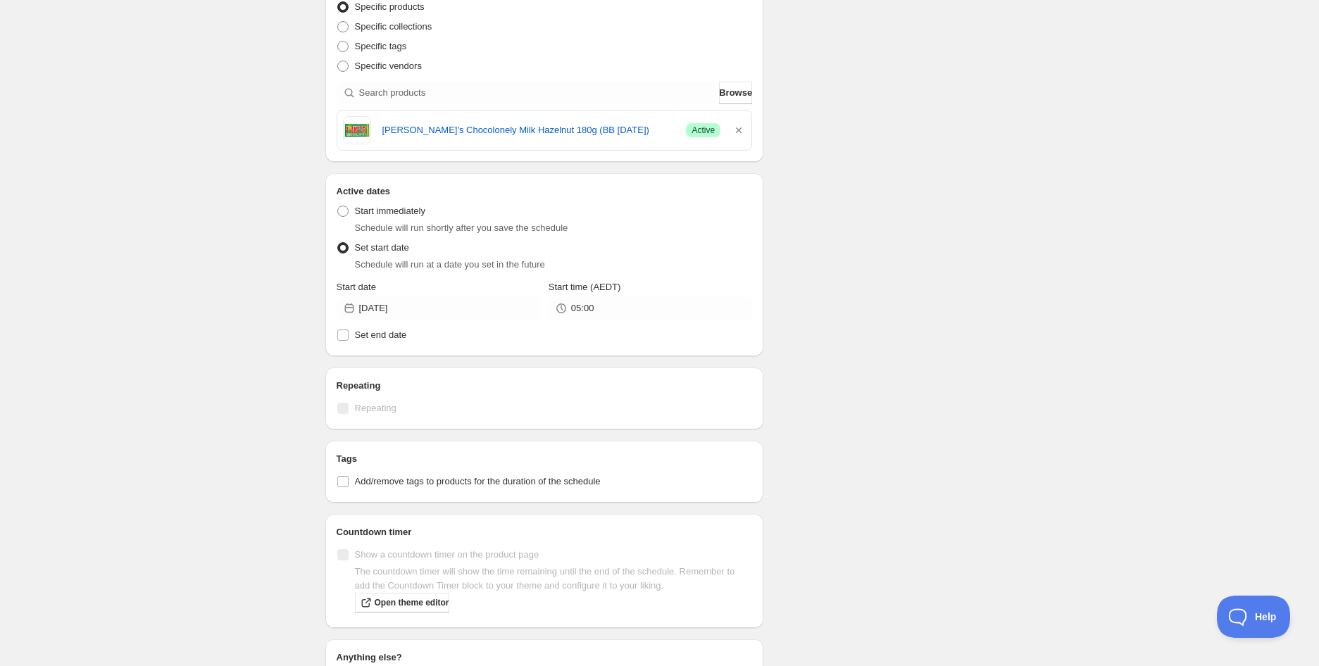
click at [926, 405] on div "Schedule name [PERSON_NAME]'s Chocolonely Milk Hazelnut 180g (BB [DATE]) Your c…" at bounding box center [654, 275] width 680 height 1091
click at [427, 486] on span "Add/remove tags to products for the duration of the schedule" at bounding box center [478, 481] width 246 height 11
click at [348, 486] on input "Add/remove tags to products for the duration of the schedule" at bounding box center [342, 481] width 11 height 11
checkbox input "true"
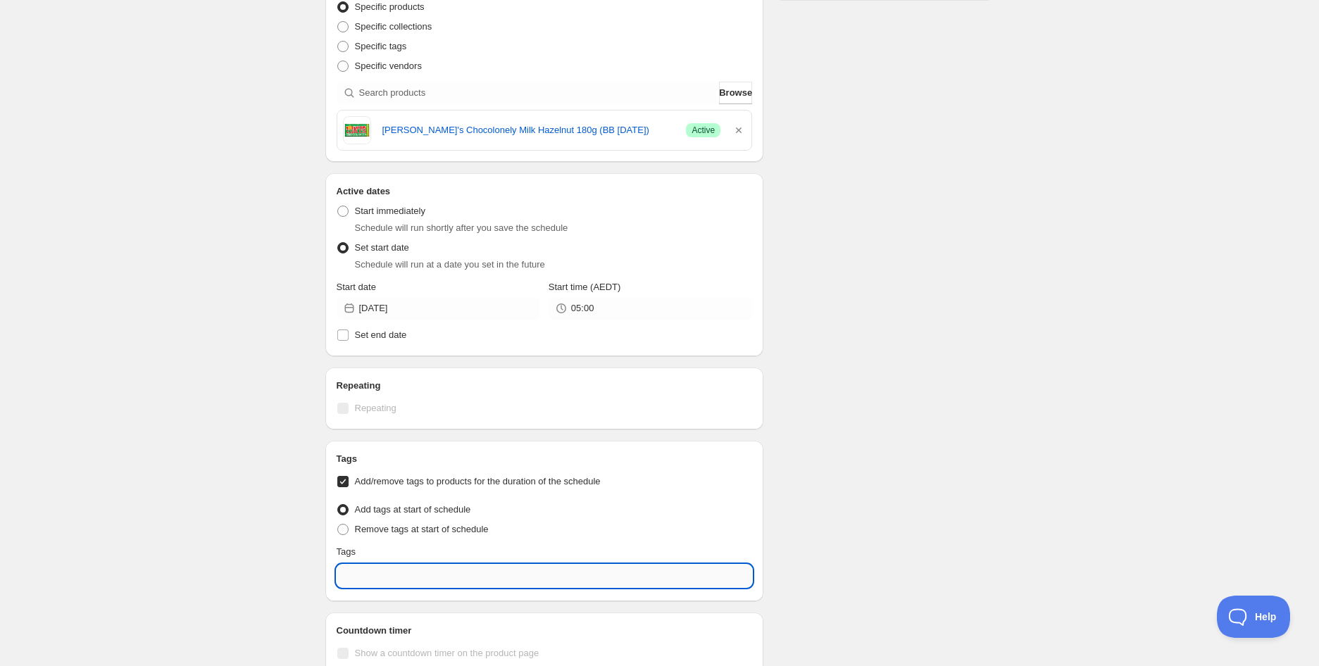
click at [402, 570] on input "text" at bounding box center [545, 576] width 416 height 23
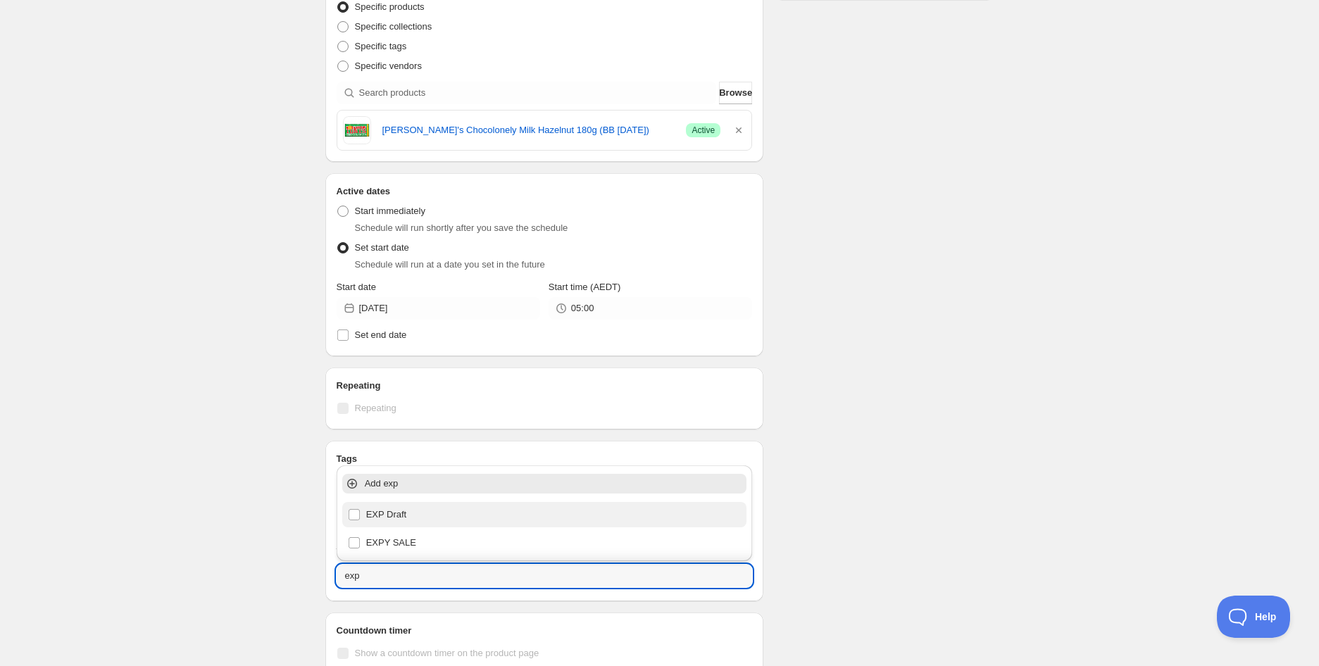
click at [389, 514] on div "EXP Draft" at bounding box center [545, 515] width 394 height 20
type input "EXP Draft"
checkbox input "true"
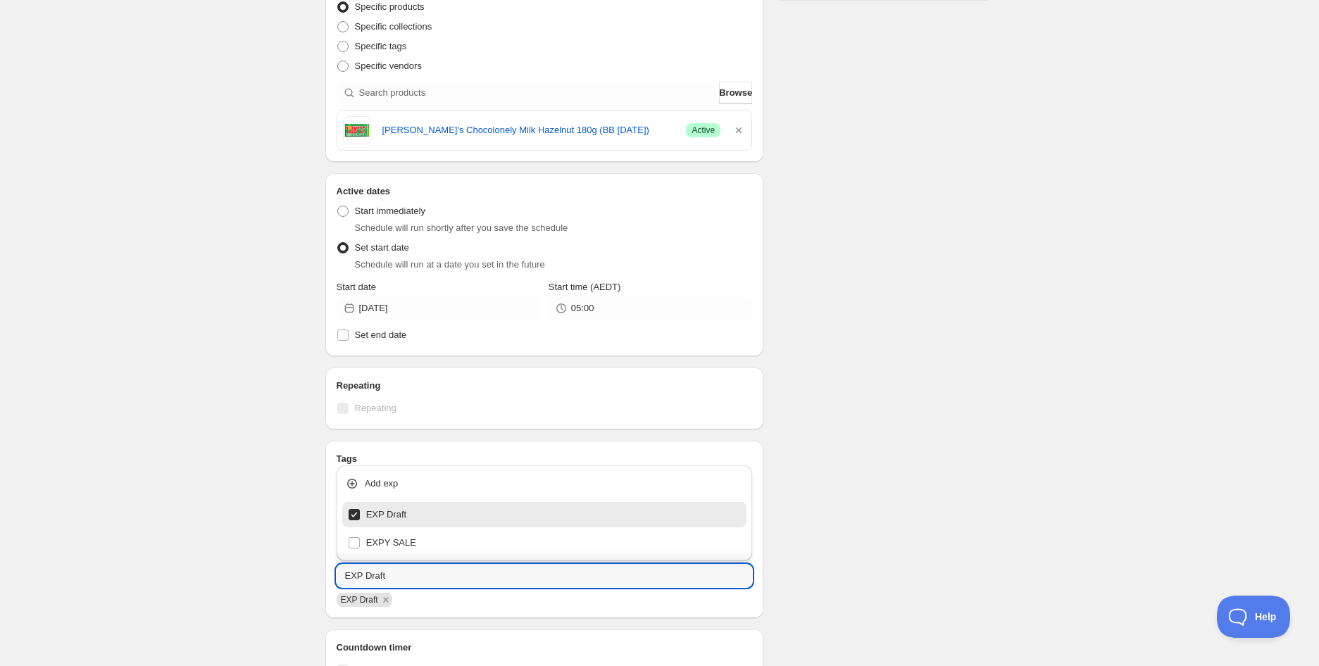
type input "EXP Draft"
click at [983, 474] on div "Schedule name [PERSON_NAME]'s Chocolonely Milk Hazelnut 180g (BB [DATE]) Your c…" at bounding box center [654, 333] width 680 height 1207
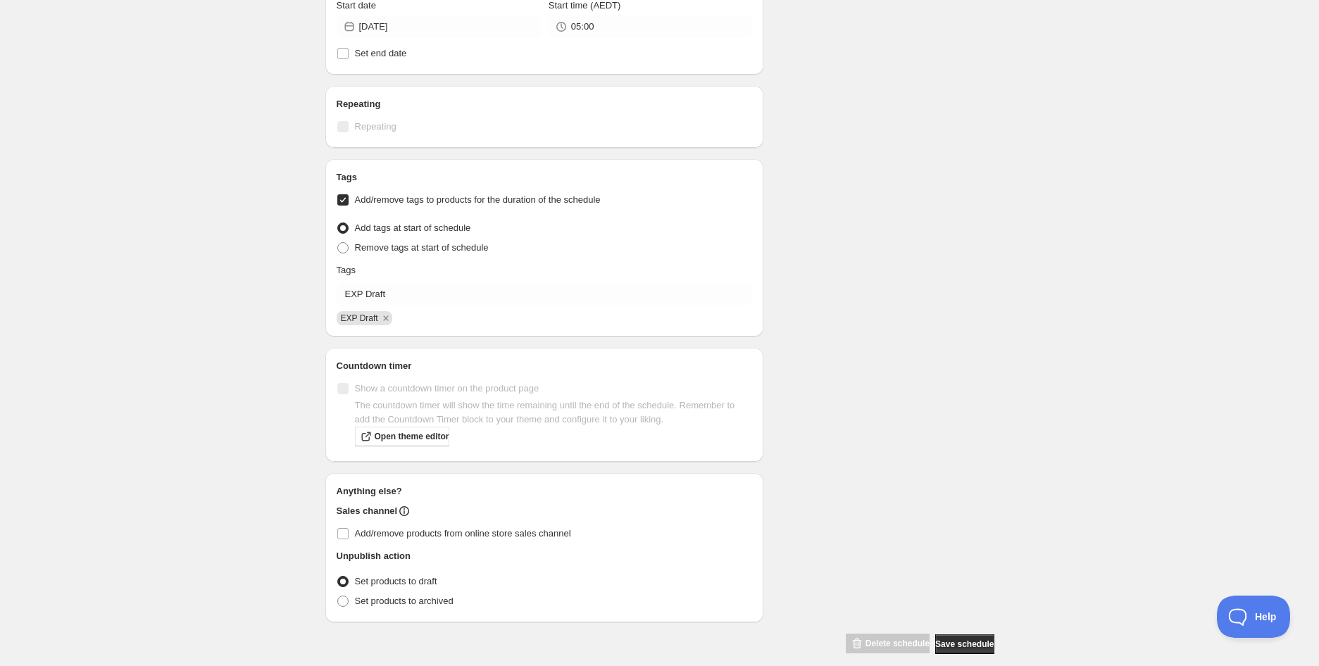
scroll to position [608, 0]
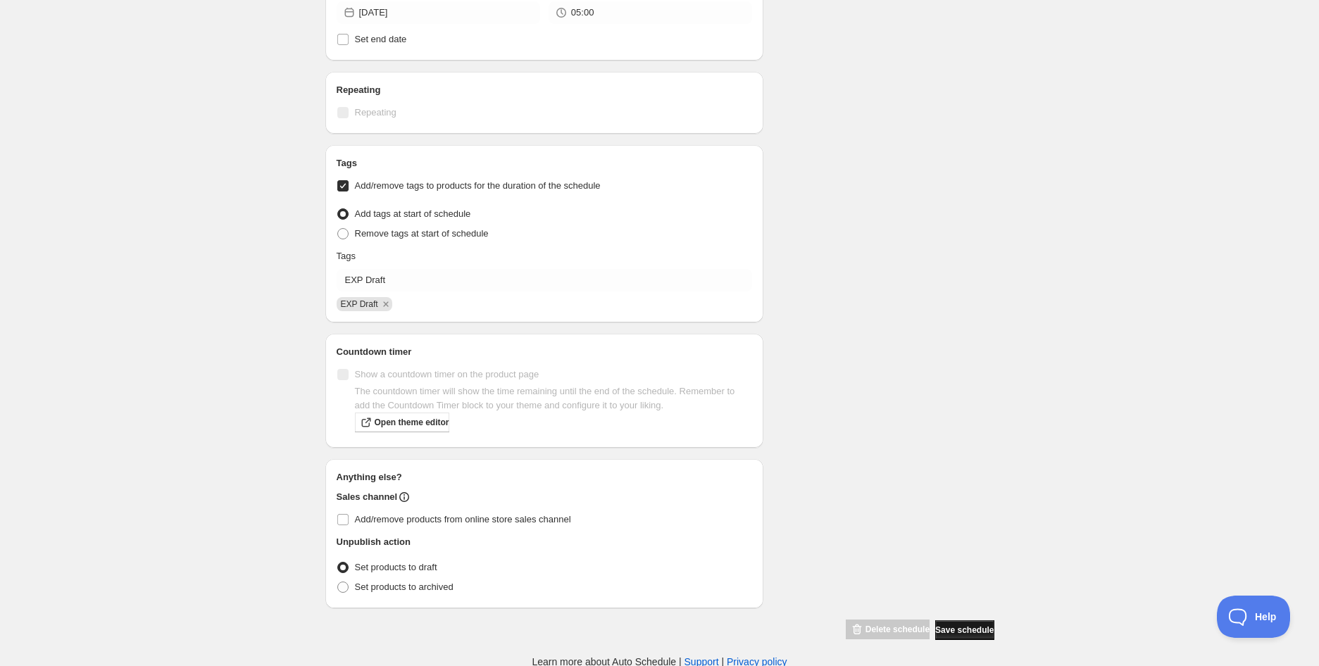
click at [952, 621] on button "Save schedule" at bounding box center [964, 630] width 58 height 20
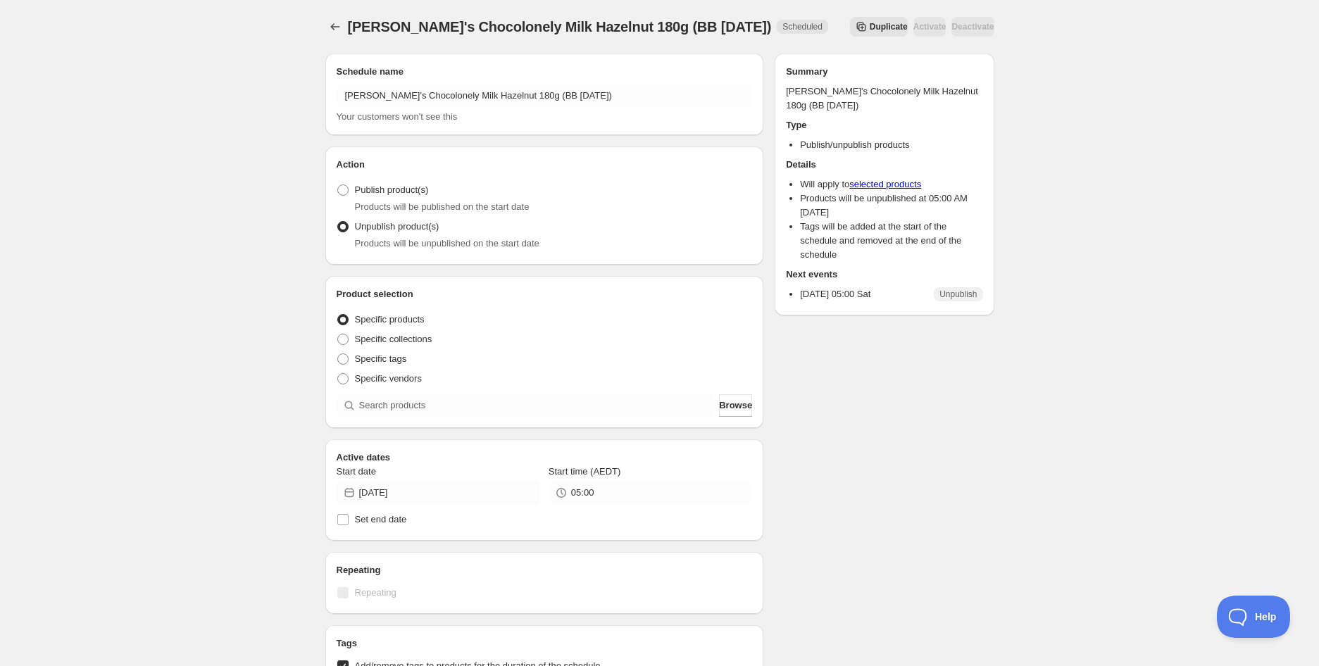
click at [238, 141] on div "[PERSON_NAME]'s Chocolonely Milk Hazelnut 180g (BB [DATE]). This page is ready …" at bounding box center [659, 574] width 1319 height 1149
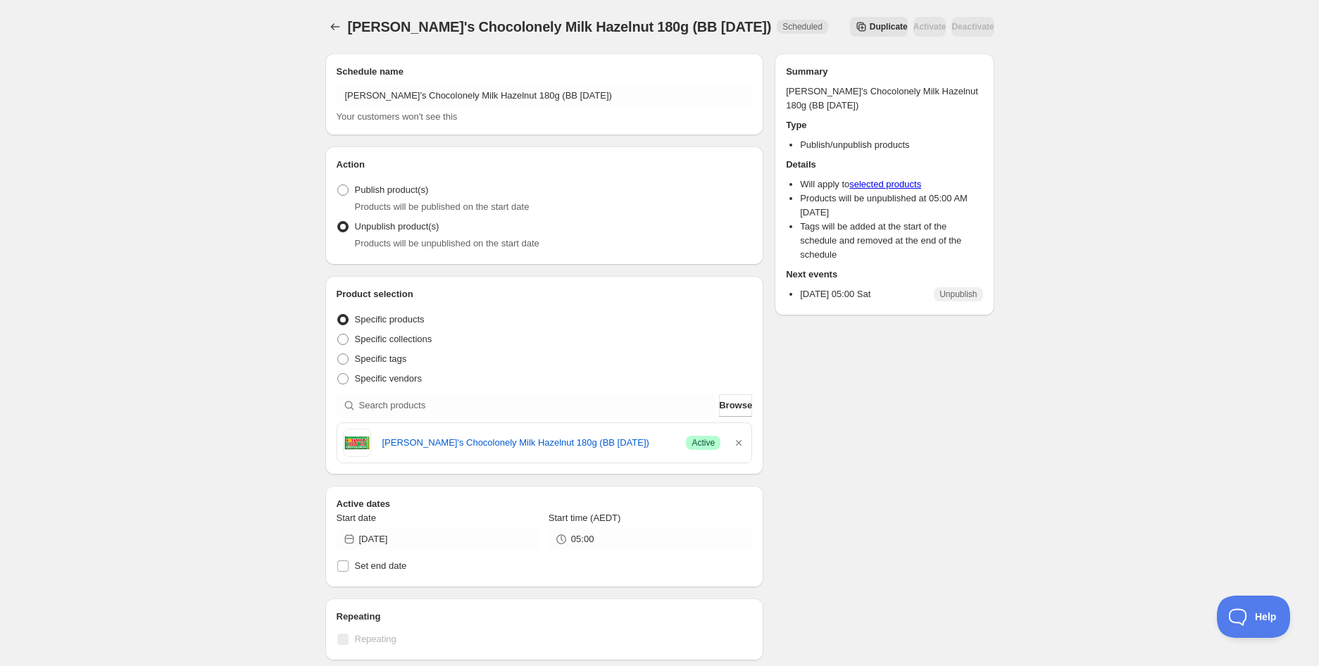
click at [227, 44] on div "[PERSON_NAME]'s Chocolonely Milk Hazelnut 180g (BB [DATE]). This page is ready …" at bounding box center [659, 597] width 1319 height 1195
drag, startPoint x: 242, startPoint y: 73, endPoint x: 262, endPoint y: 50, distance: 29.9
click at [242, 73] on div "[PERSON_NAME]'s Chocolonely Milk Hazelnut 180g (BB [DATE]). This page is ready …" at bounding box center [659, 597] width 1319 height 1195
click at [327, 29] on button "Schedules" at bounding box center [335, 27] width 20 height 20
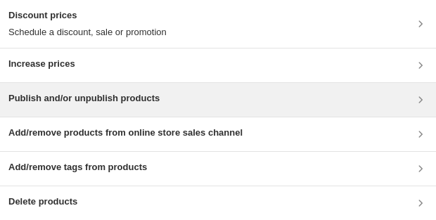
click at [124, 106] on div "Publish and/or unpublish products" at bounding box center [83, 100] width 151 height 17
click at [67, 103] on h3 "Publish and/or unpublish products" at bounding box center [83, 99] width 151 height 14
